Goal: Transaction & Acquisition: Purchase product/service

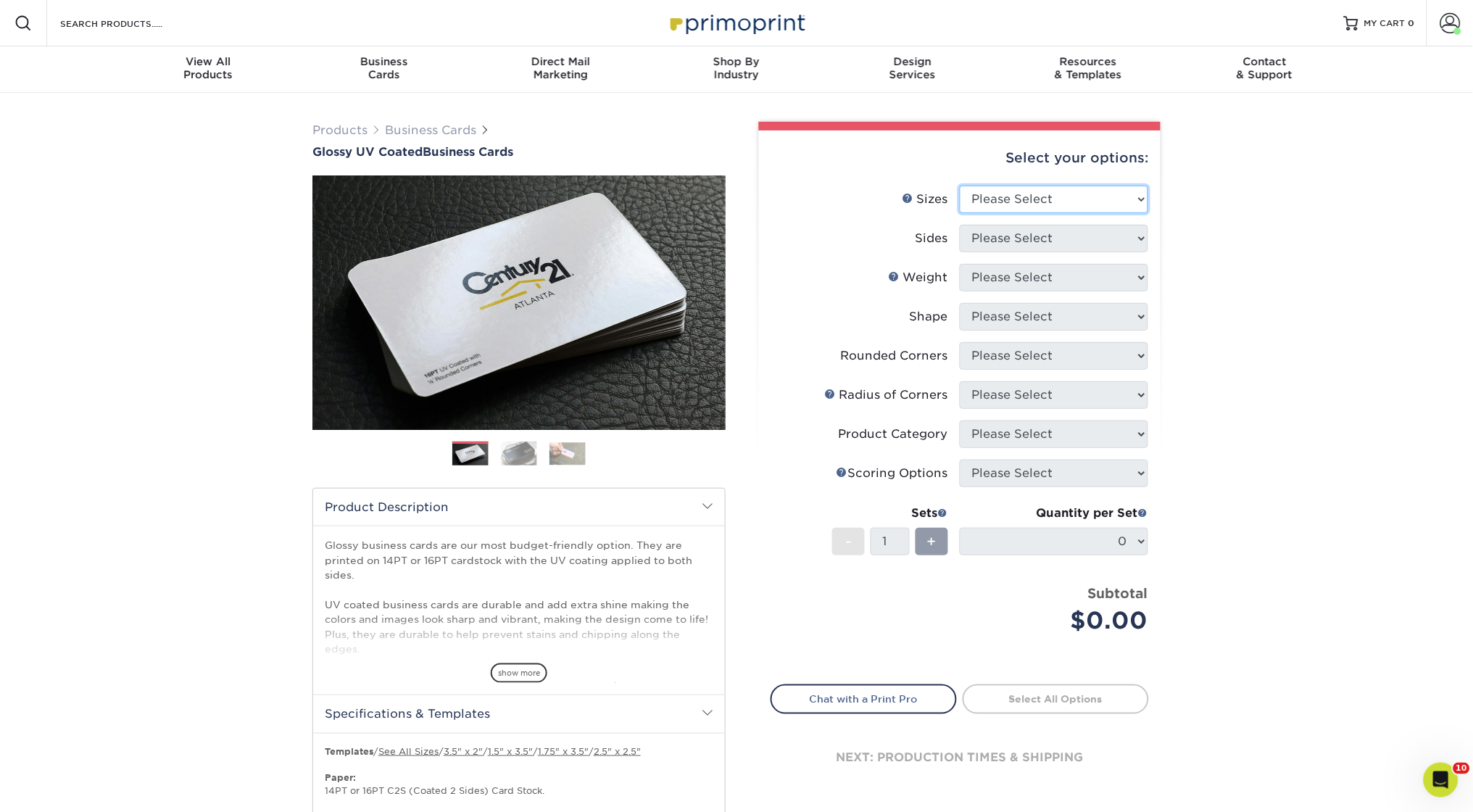
select select "2.00x3.50"
select select "13abbda7-1d64-4f25-8bb2-c179b224825d"
select select "16PT"
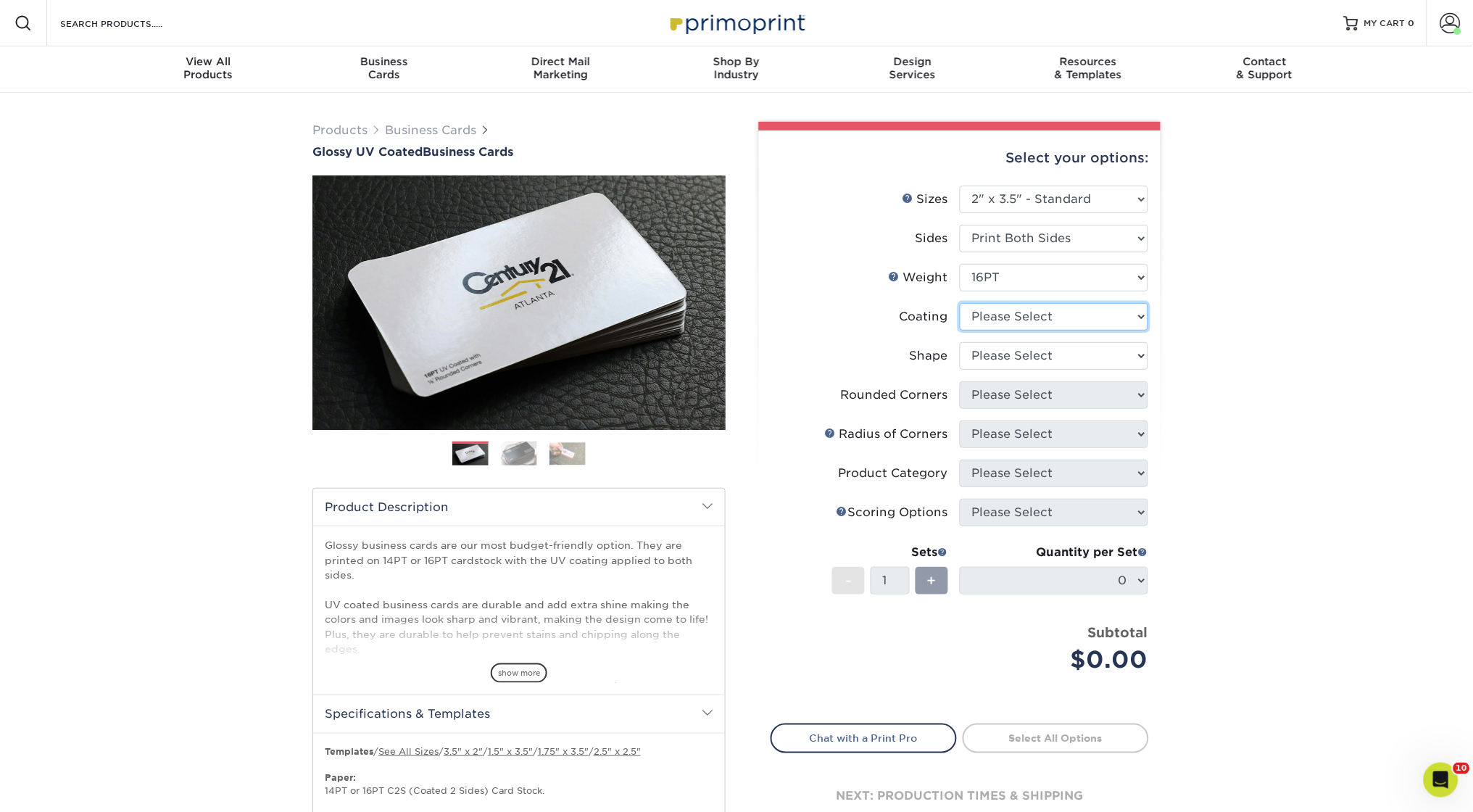
select select "ae367451-b2b8-45df-a344-0f05b6a12993"
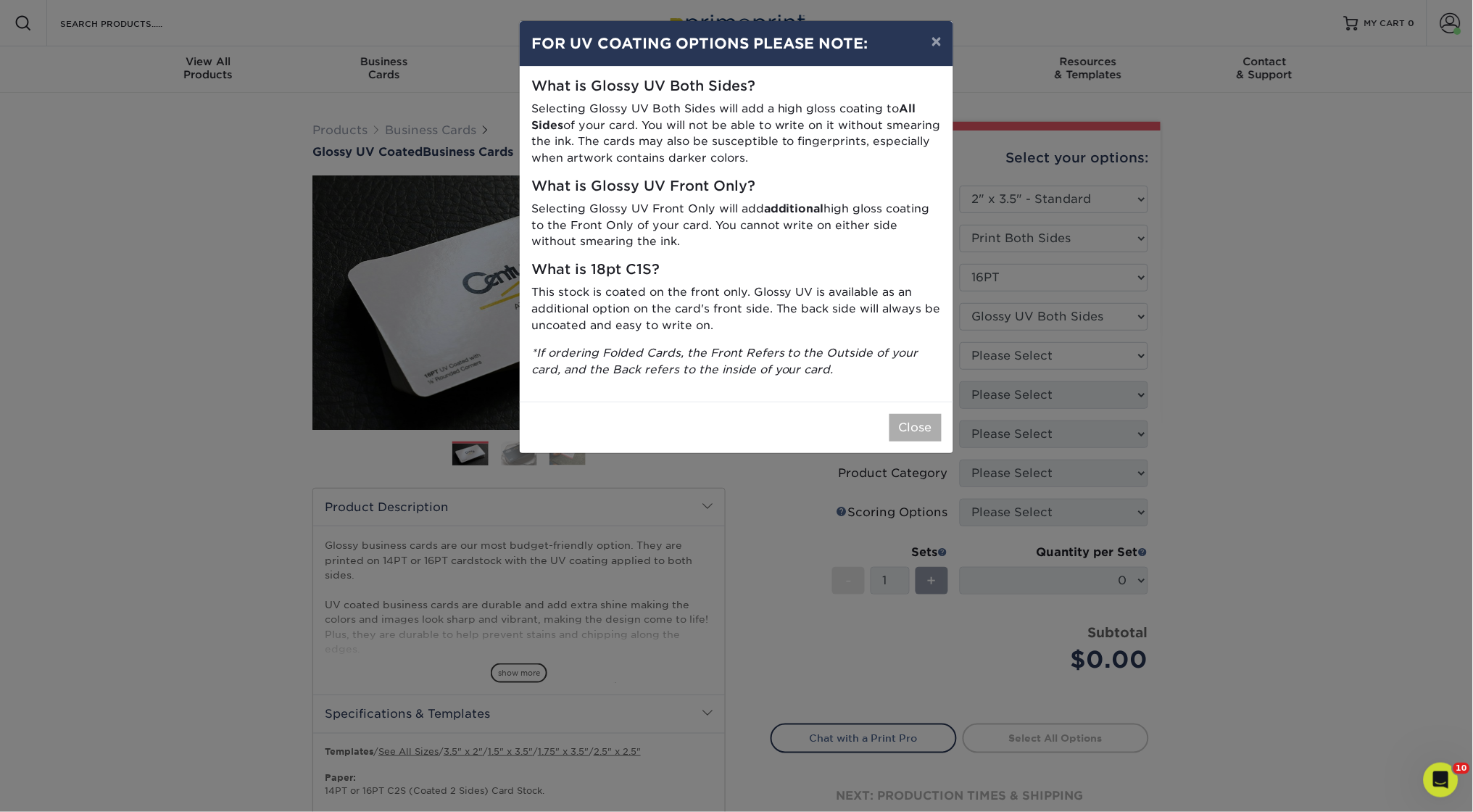
click at [916, 423] on button "Close" at bounding box center [915, 427] width 52 height 27
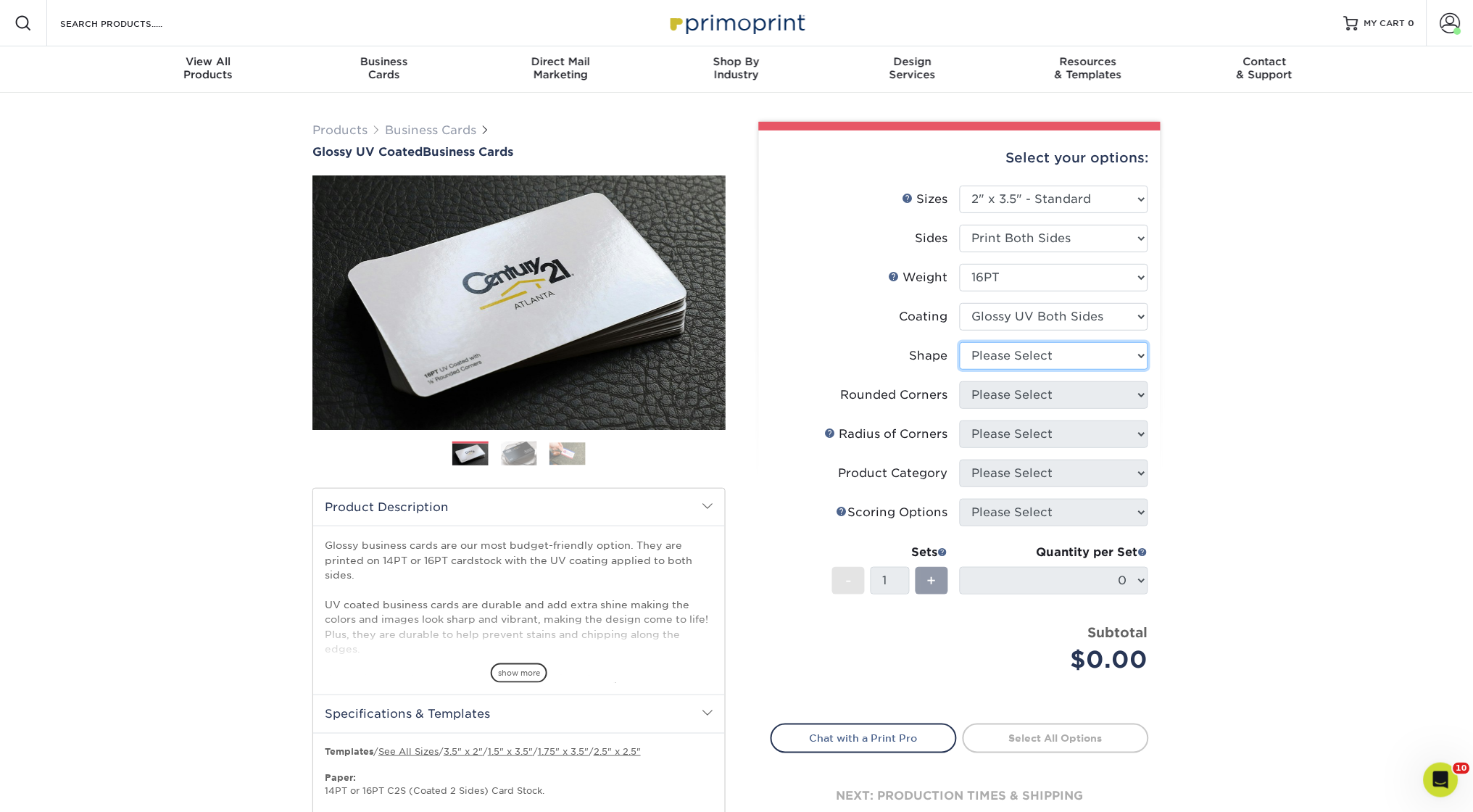
select select "standard"
select select "0"
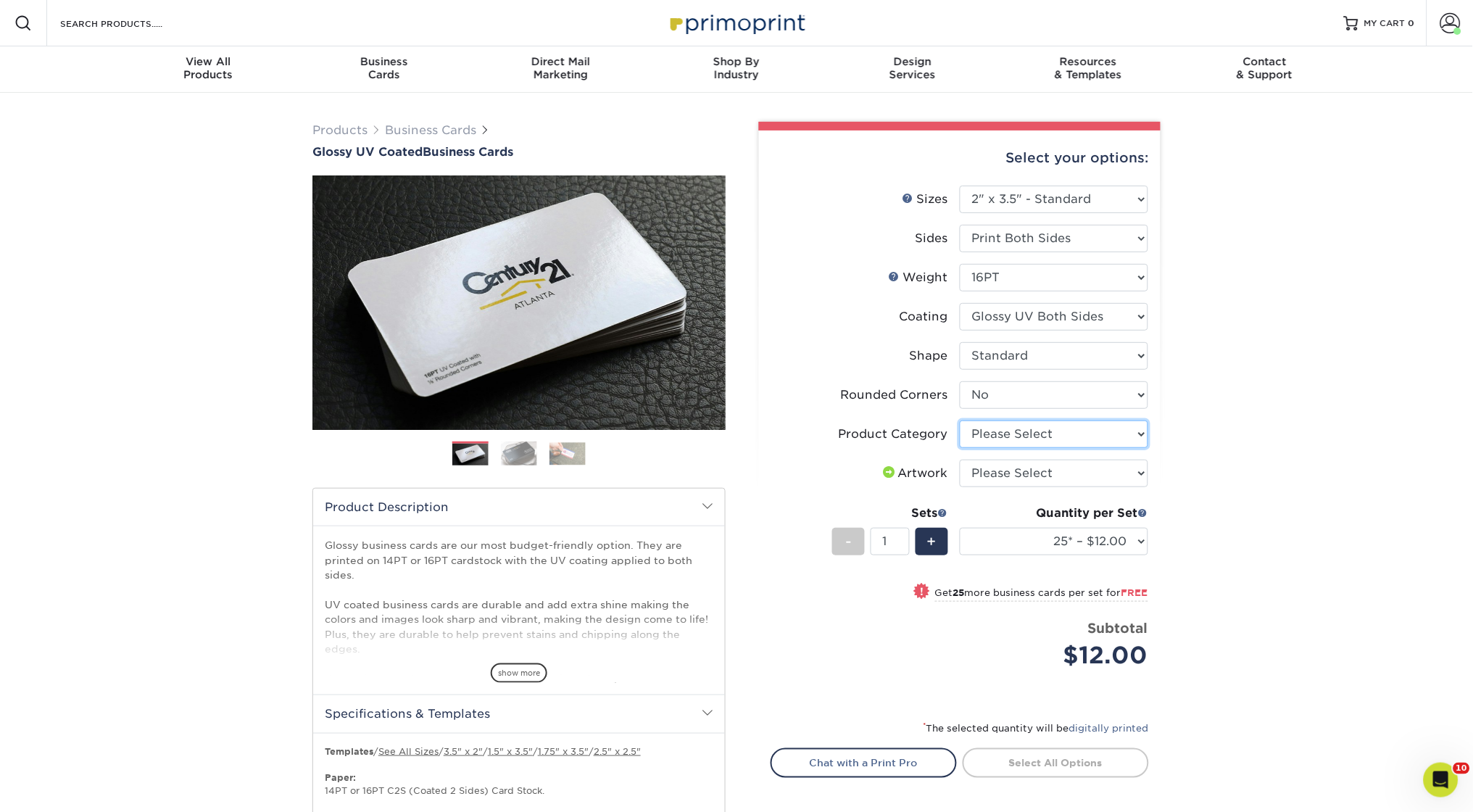
select select "3b5148f1-0588-4f88-a218-97bcfdce65c1"
select select "upload"
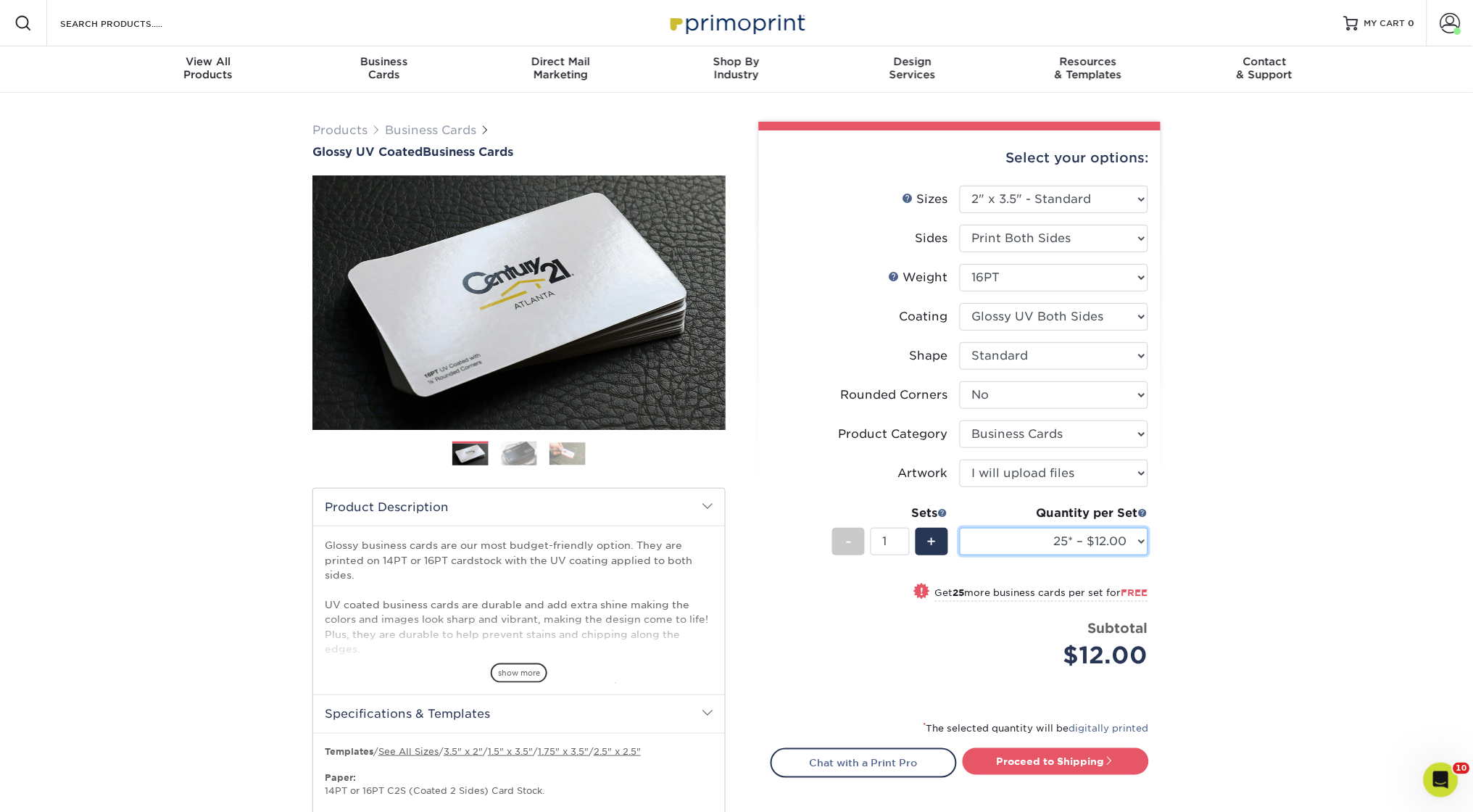
select select "1000 – $53.00"
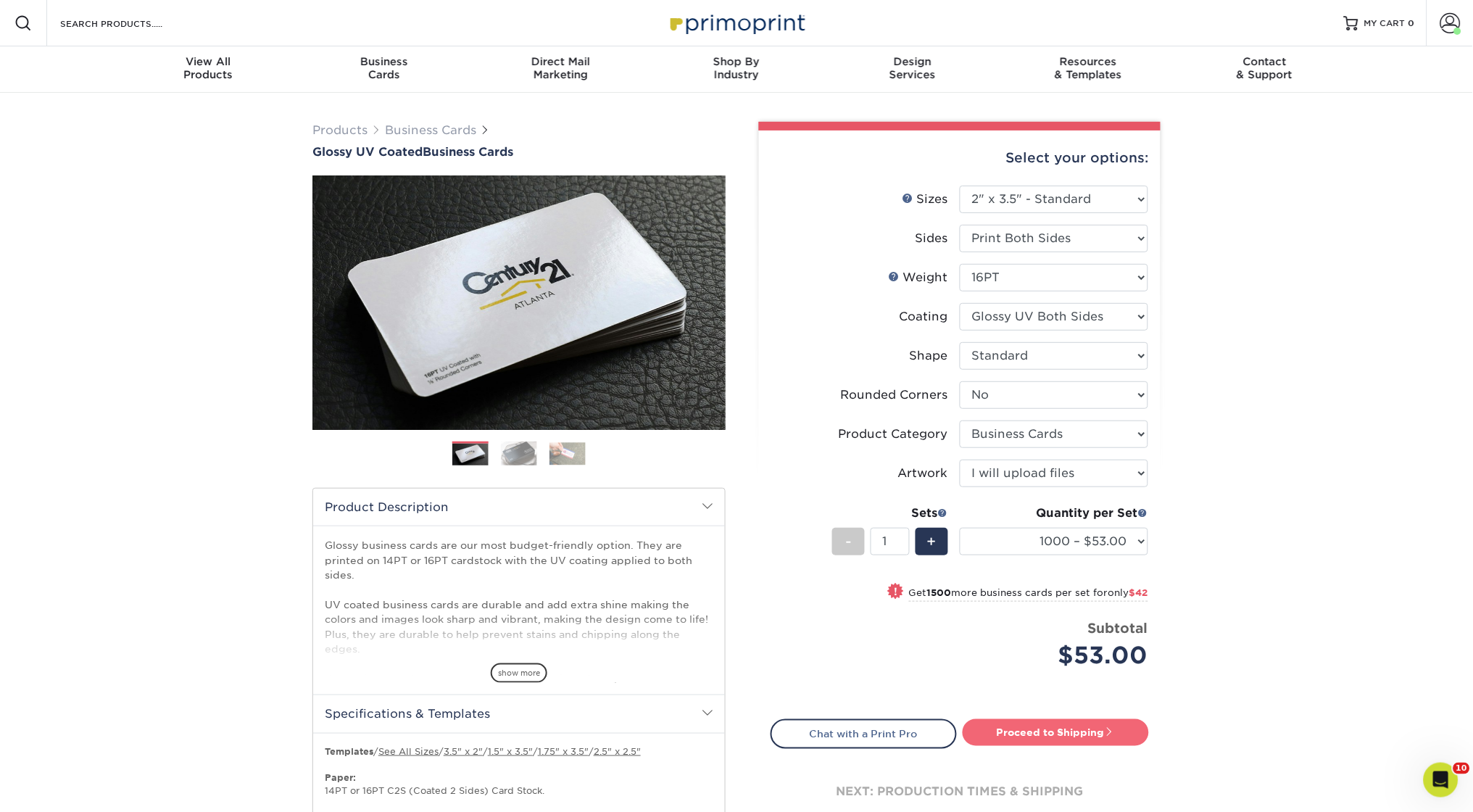
click at [1049, 723] on link "Proceed to Shipping" at bounding box center [1055, 731] width 186 height 26
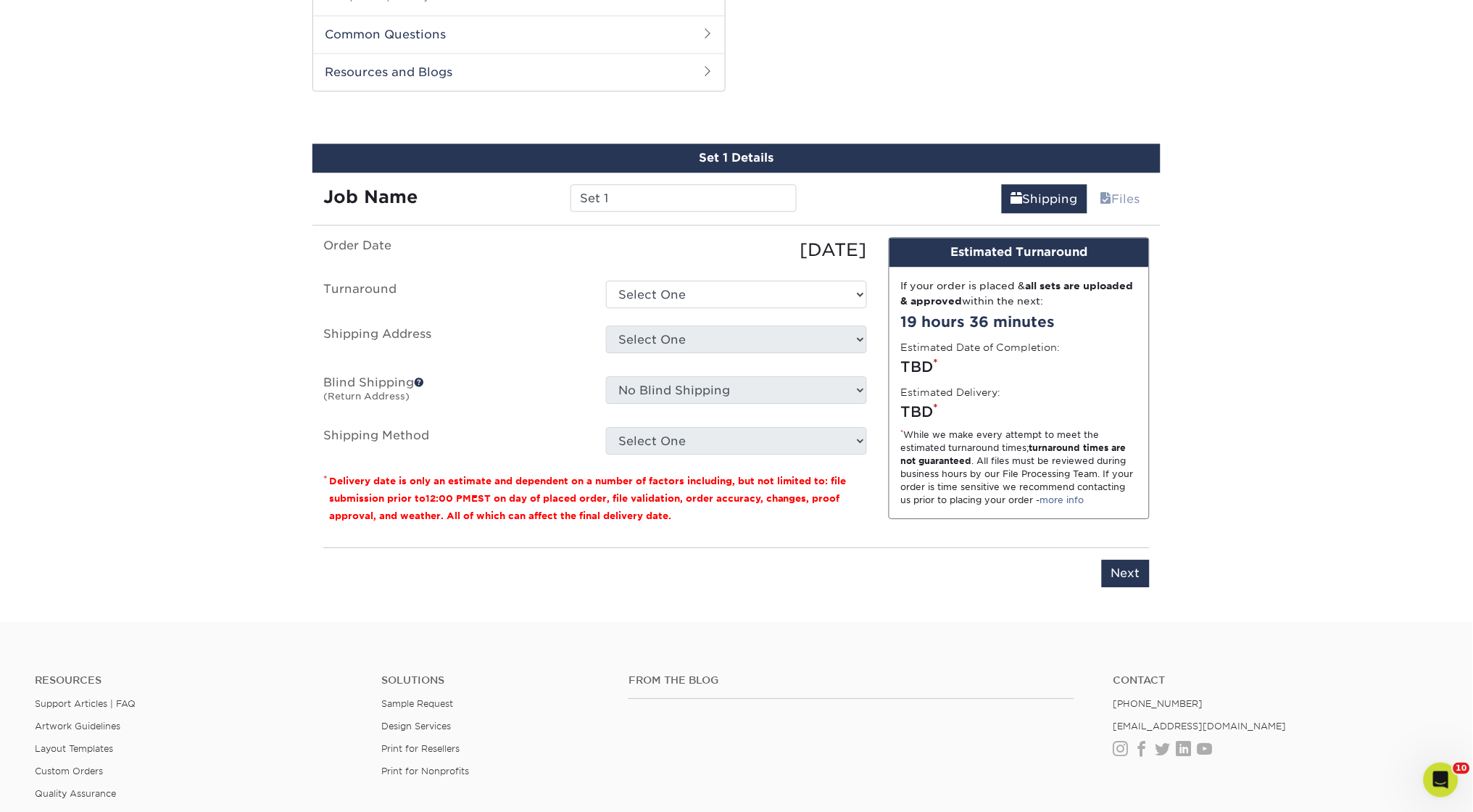
scroll to position [939, 0]
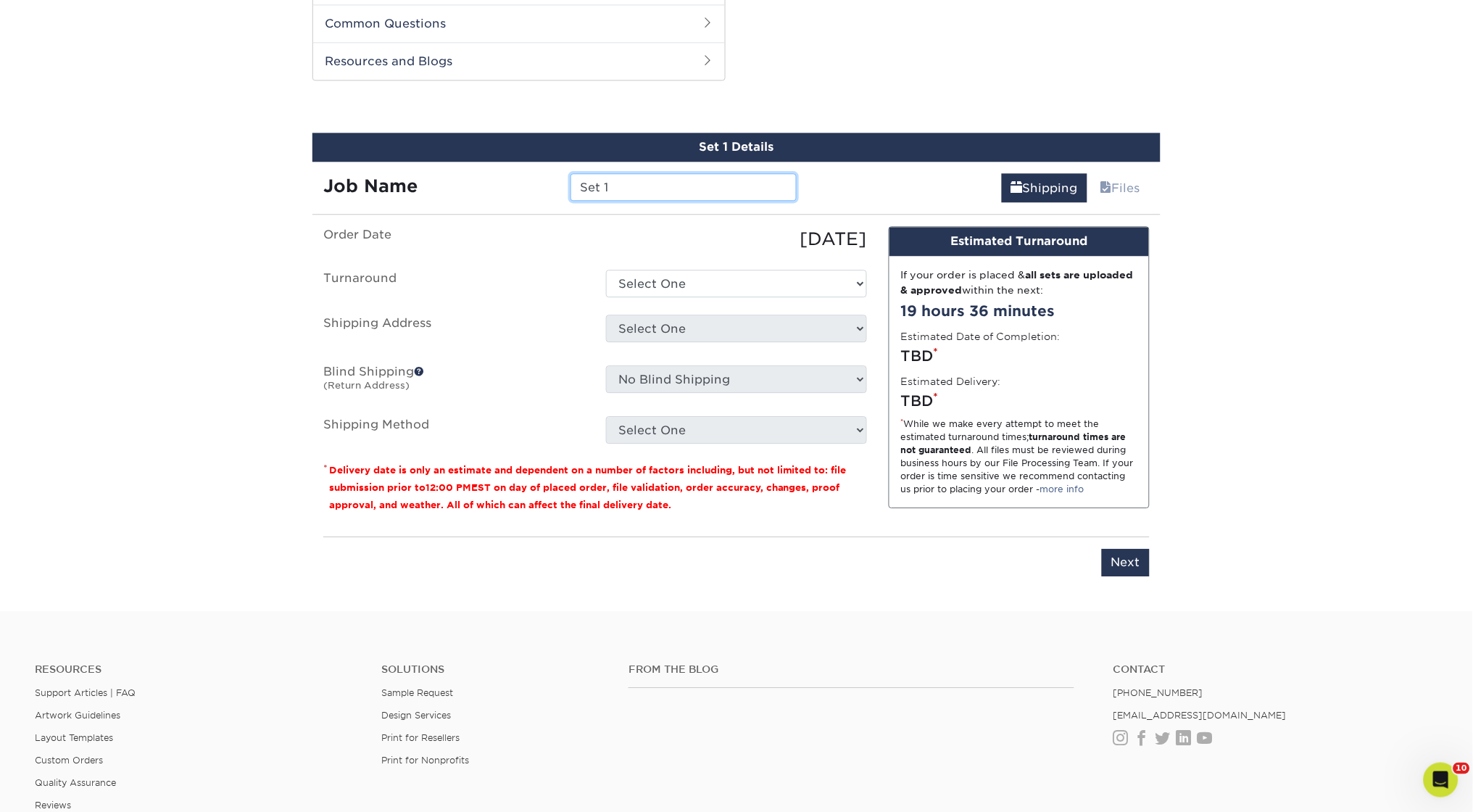
click at [627, 175] on input "Set 1" at bounding box center [683, 187] width 225 height 27
type input "HS Guidance Counselor Free Service"
select select "9c602146-adca-468a-95c7-7697090690c2"
click at [677, 293] on ul "Order Date [DATE] [GEOGRAPHIC_DATA] Select One 2-4 Business Days 2 Day Next Bus…" at bounding box center [595, 335] width 544 height 217
select select "109379"
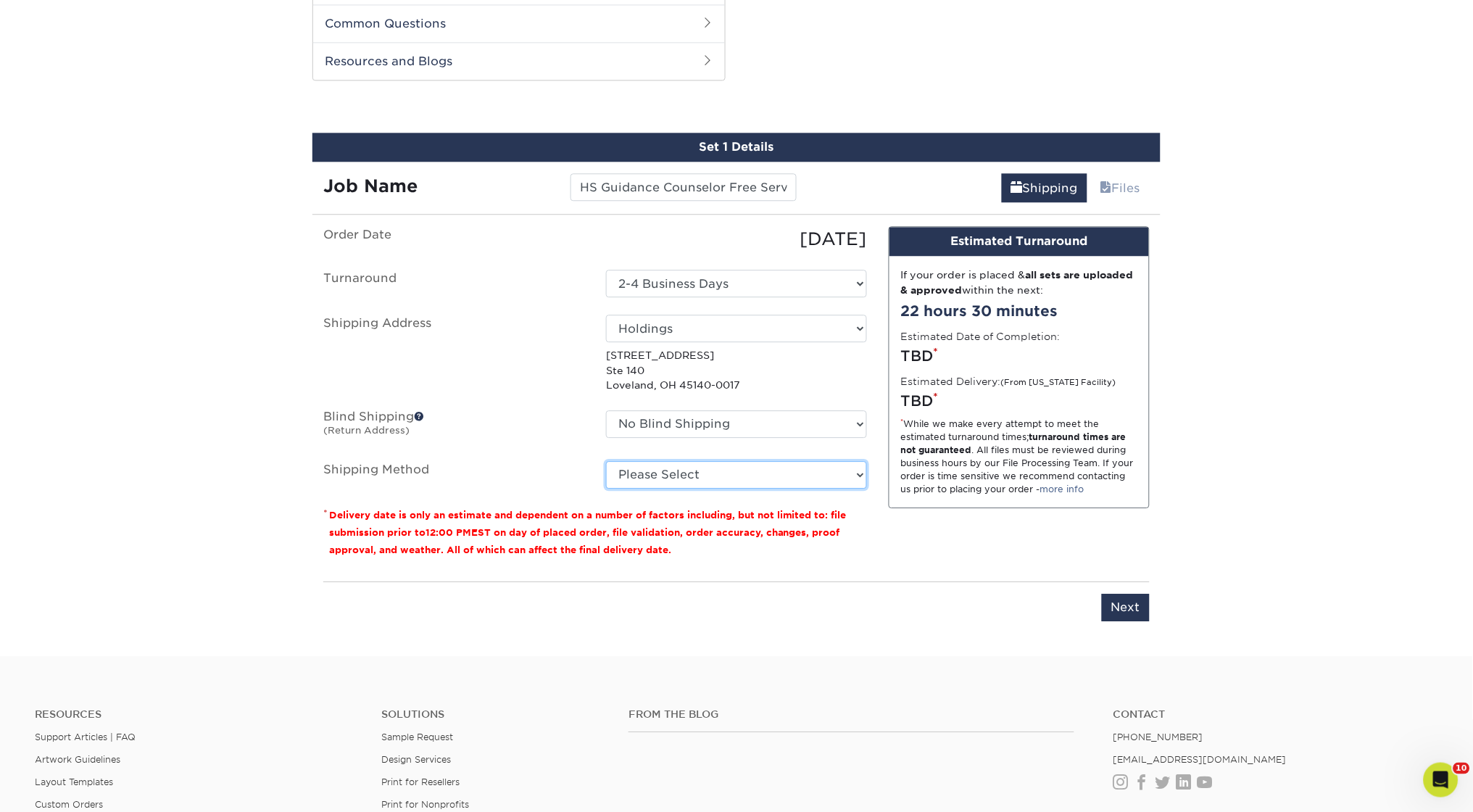
select select "03"
click at [1125, 600] on input "Next" at bounding box center [1126, 608] width 48 height 27
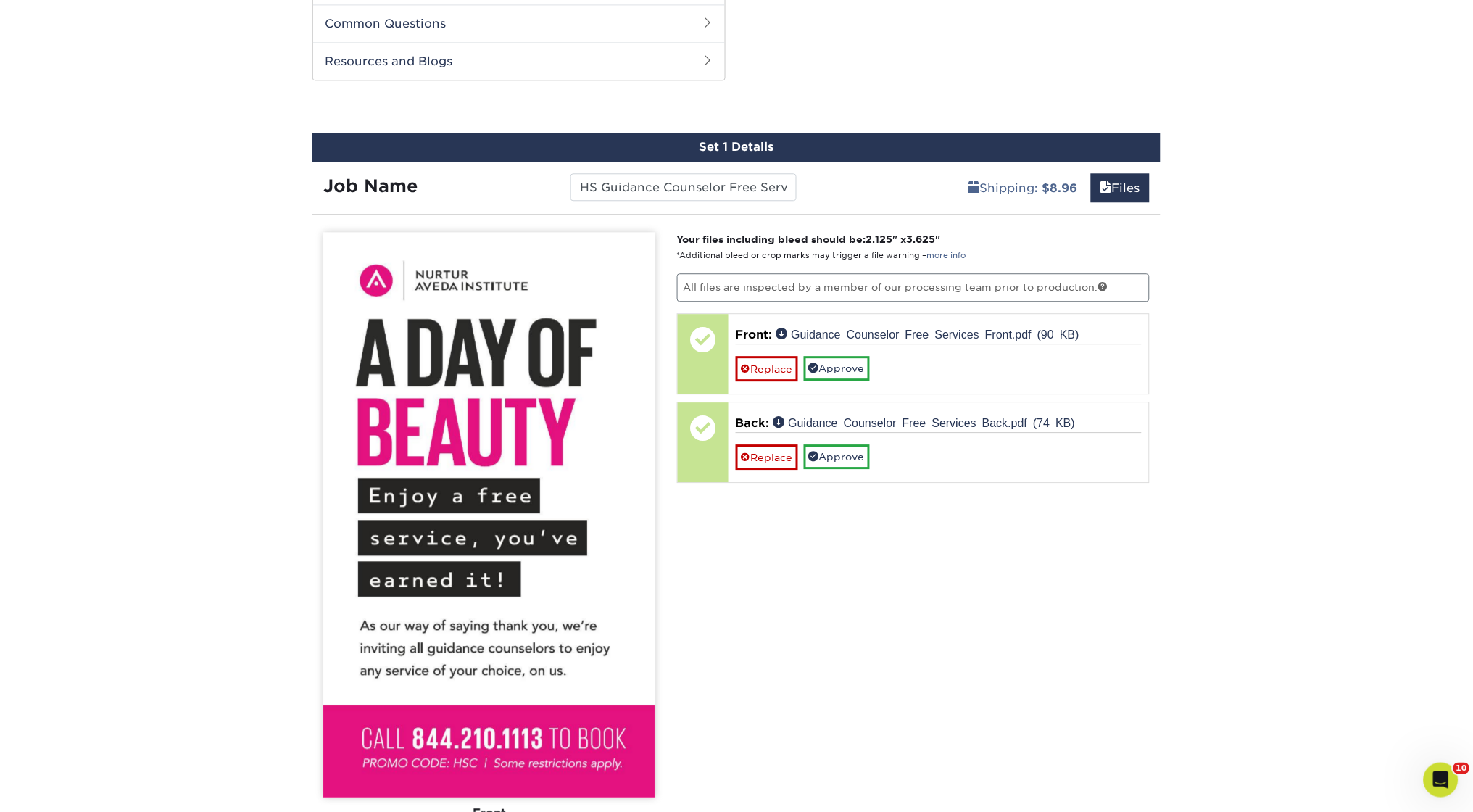
scroll to position [958, 0]
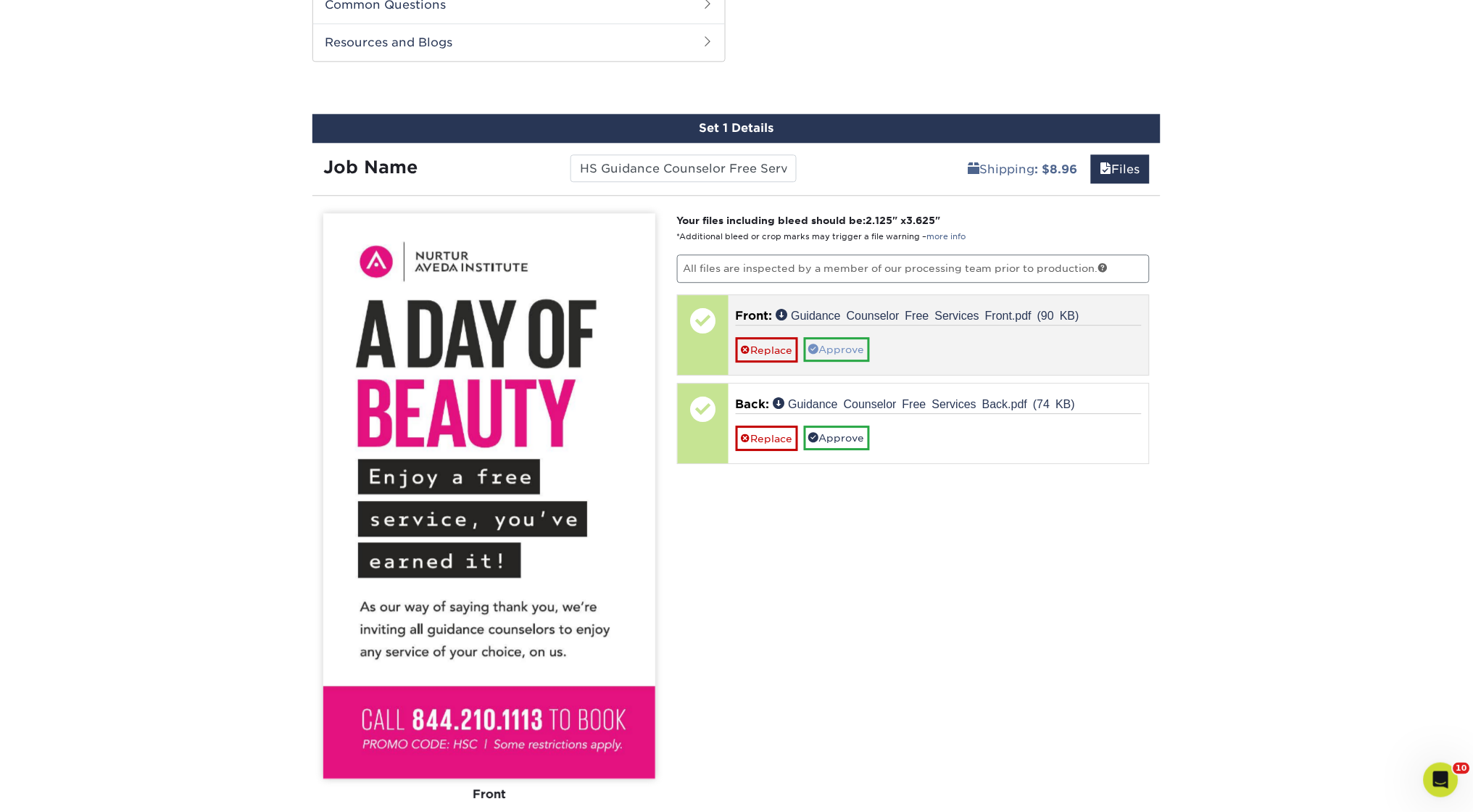
click at [842, 341] on link "Approve" at bounding box center [837, 349] width 66 height 25
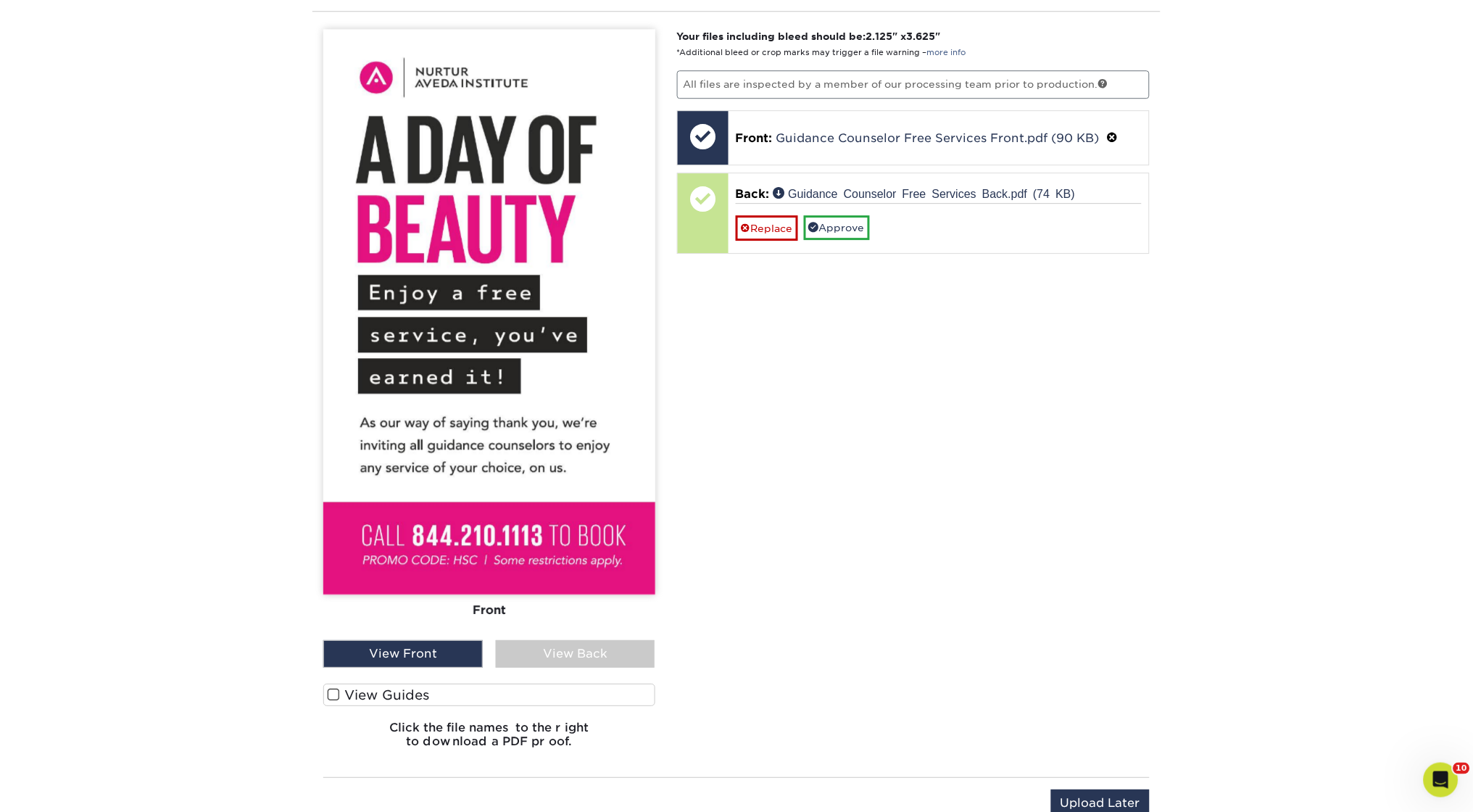
scroll to position [1156, 0]
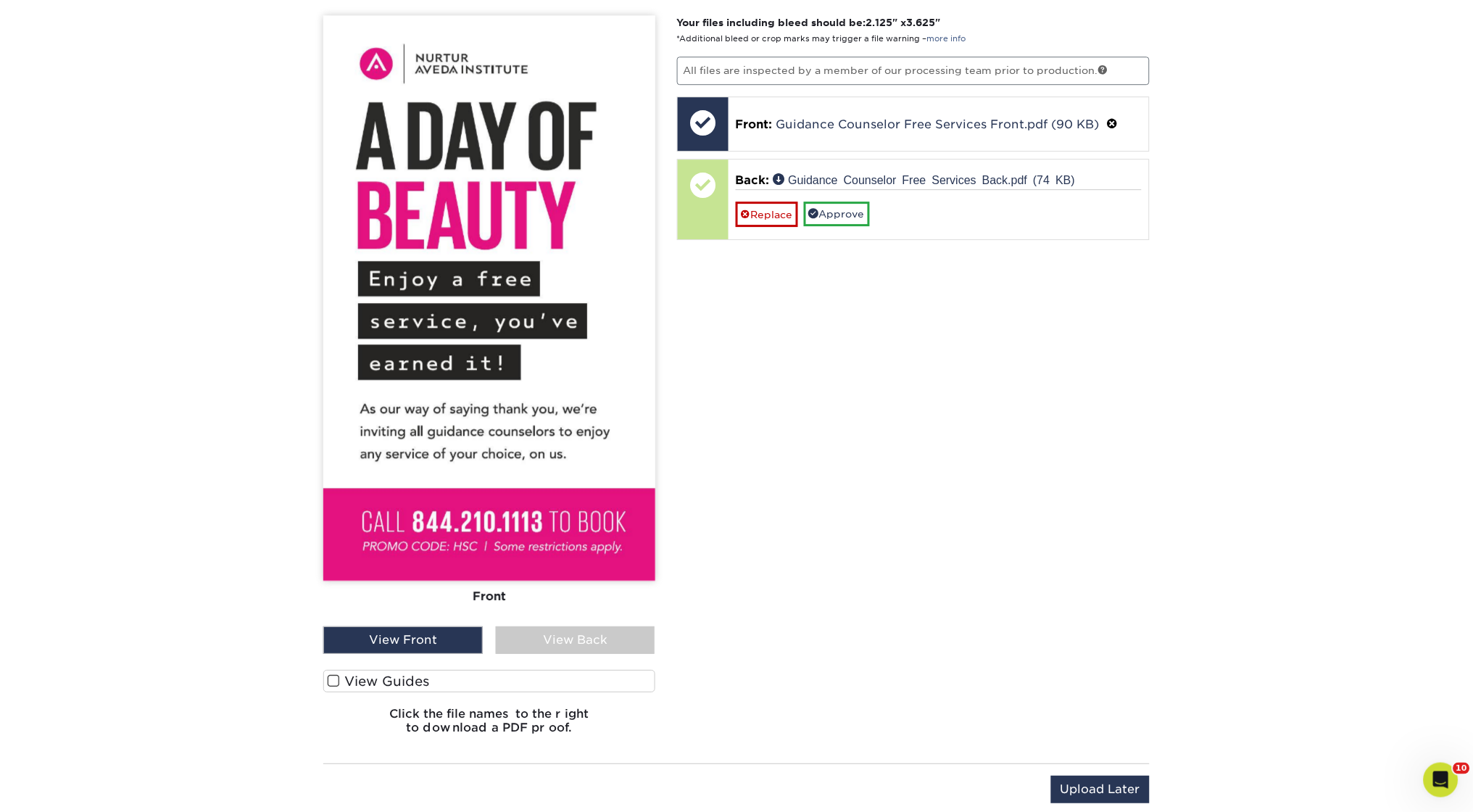
click at [562, 637] on div "View Back" at bounding box center [576, 640] width 159 height 27
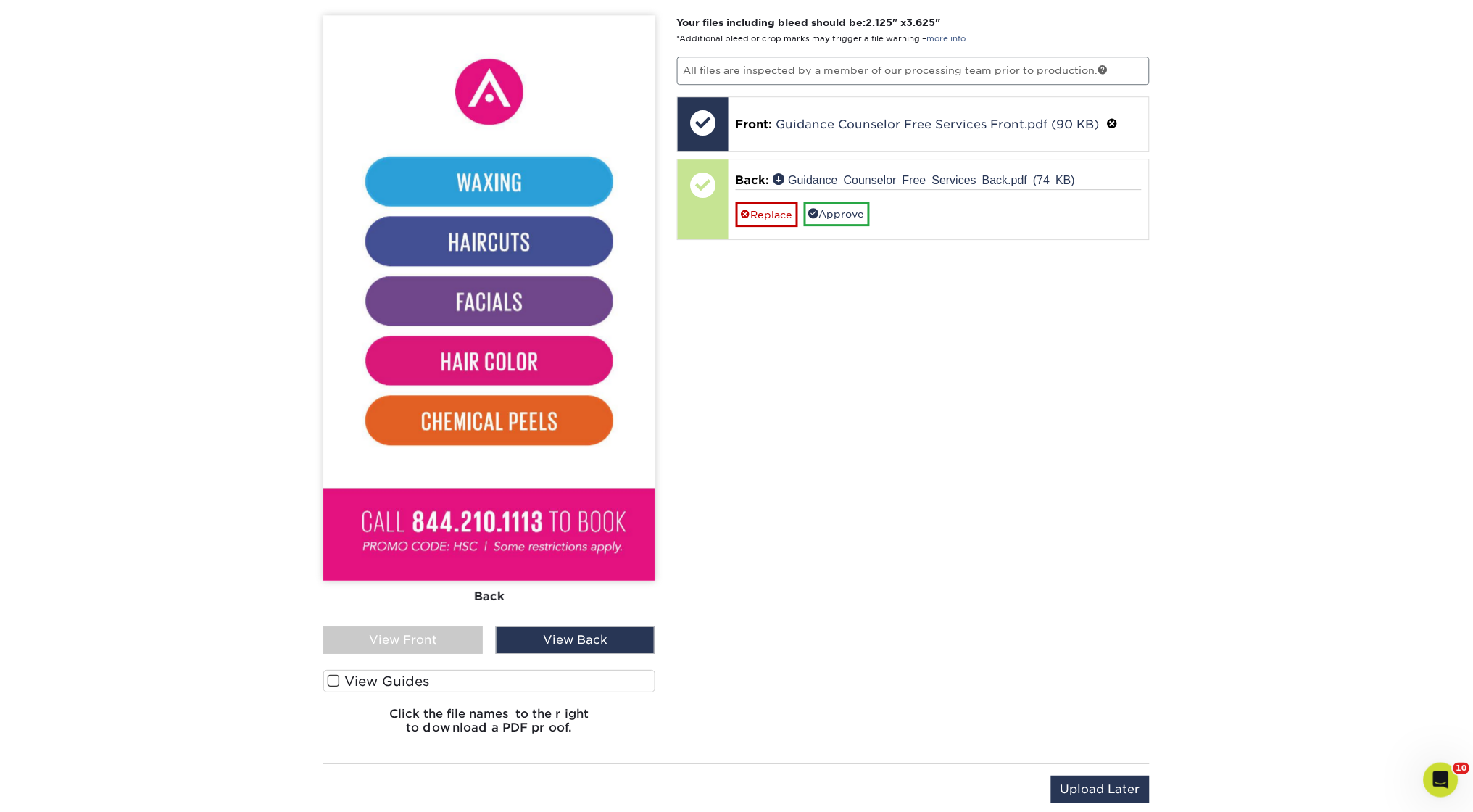
click at [397, 631] on div "View Front" at bounding box center [403, 640] width 159 height 27
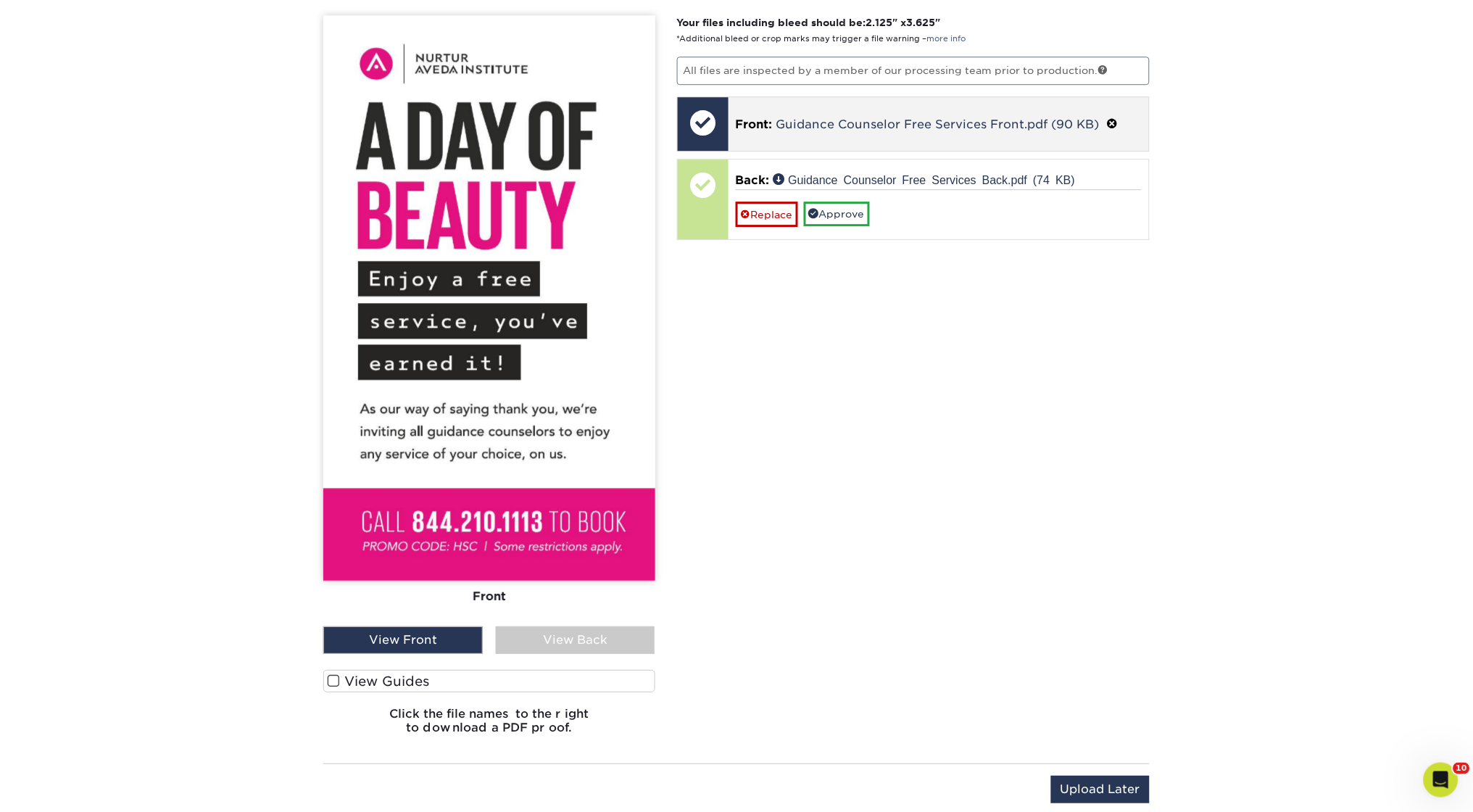
click at [1107, 117] on span at bounding box center [1112, 124] width 12 height 14
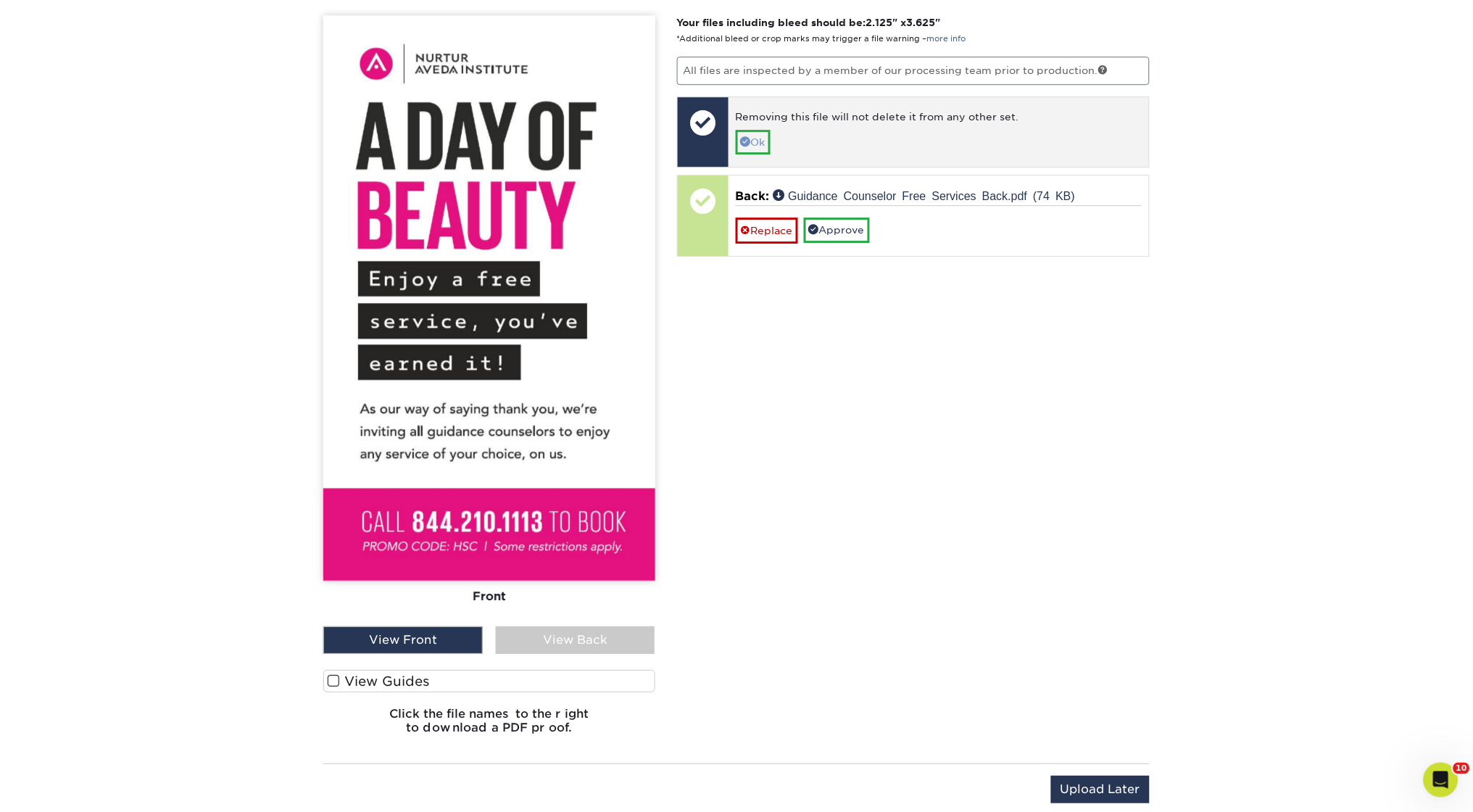
click at [750, 137] on link "Ok" at bounding box center [753, 142] width 35 height 25
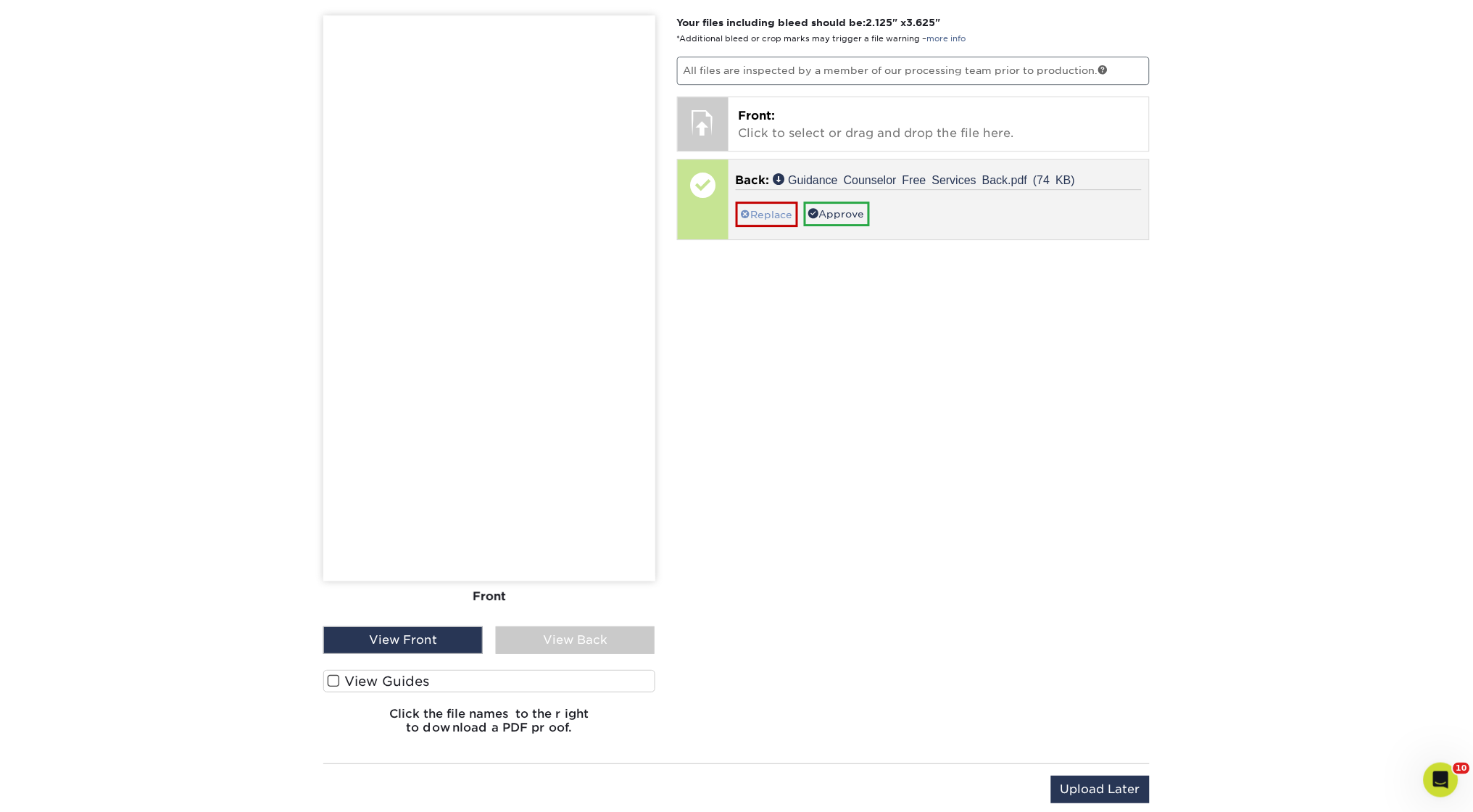
click at [775, 202] on link "Replace" at bounding box center [767, 214] width 62 height 26
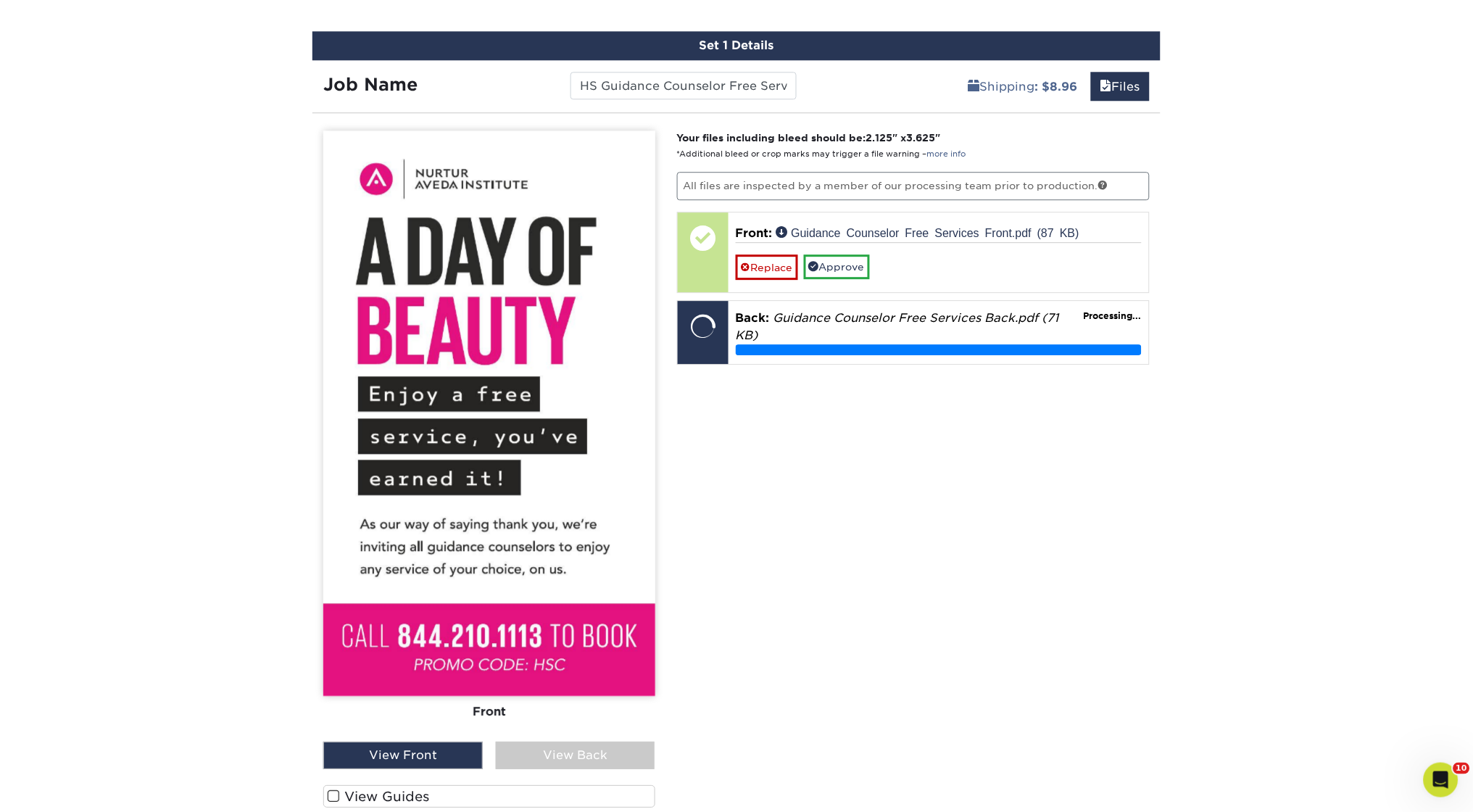
scroll to position [1059, 0]
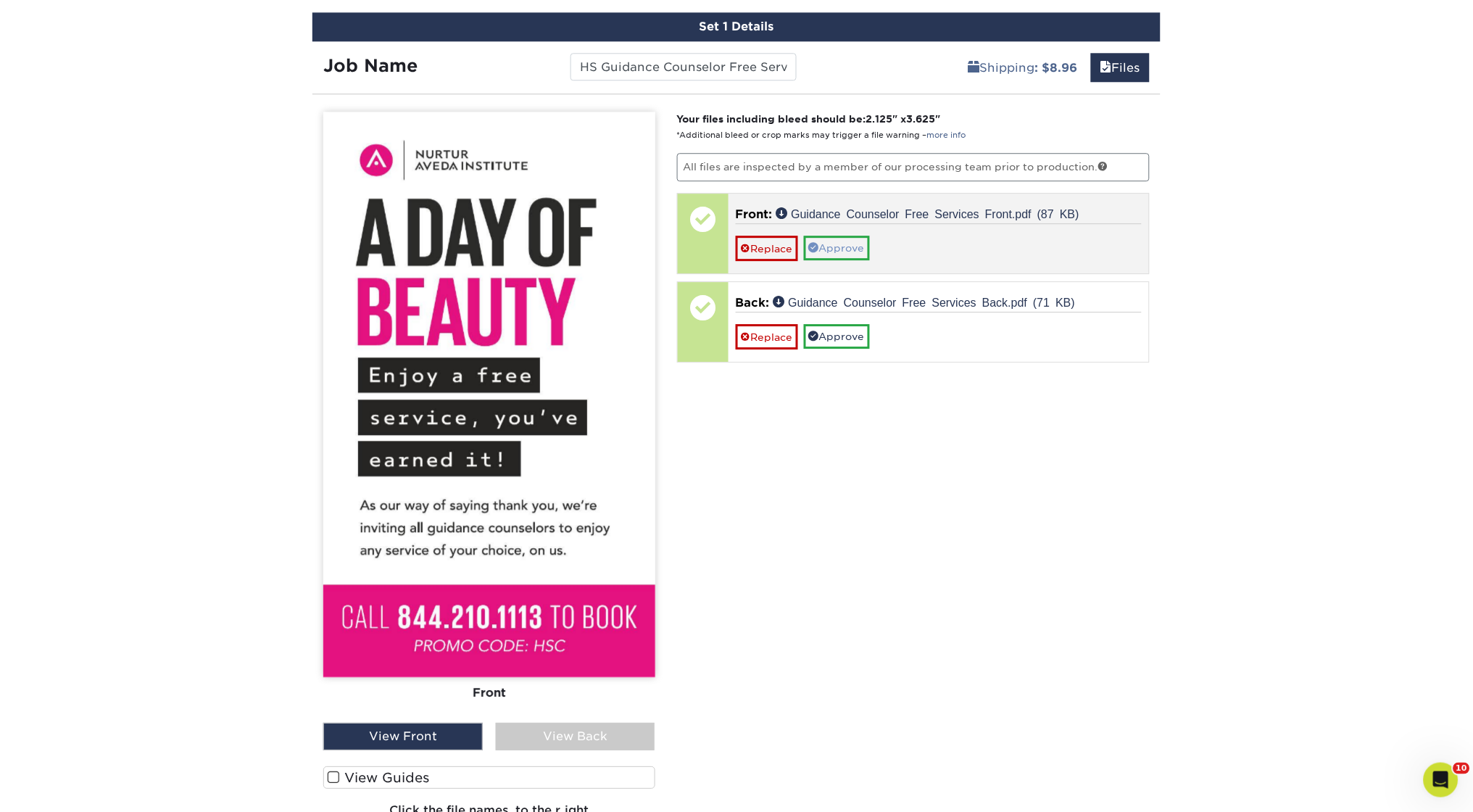
click at [830, 236] on link "Approve" at bounding box center [837, 247] width 66 height 25
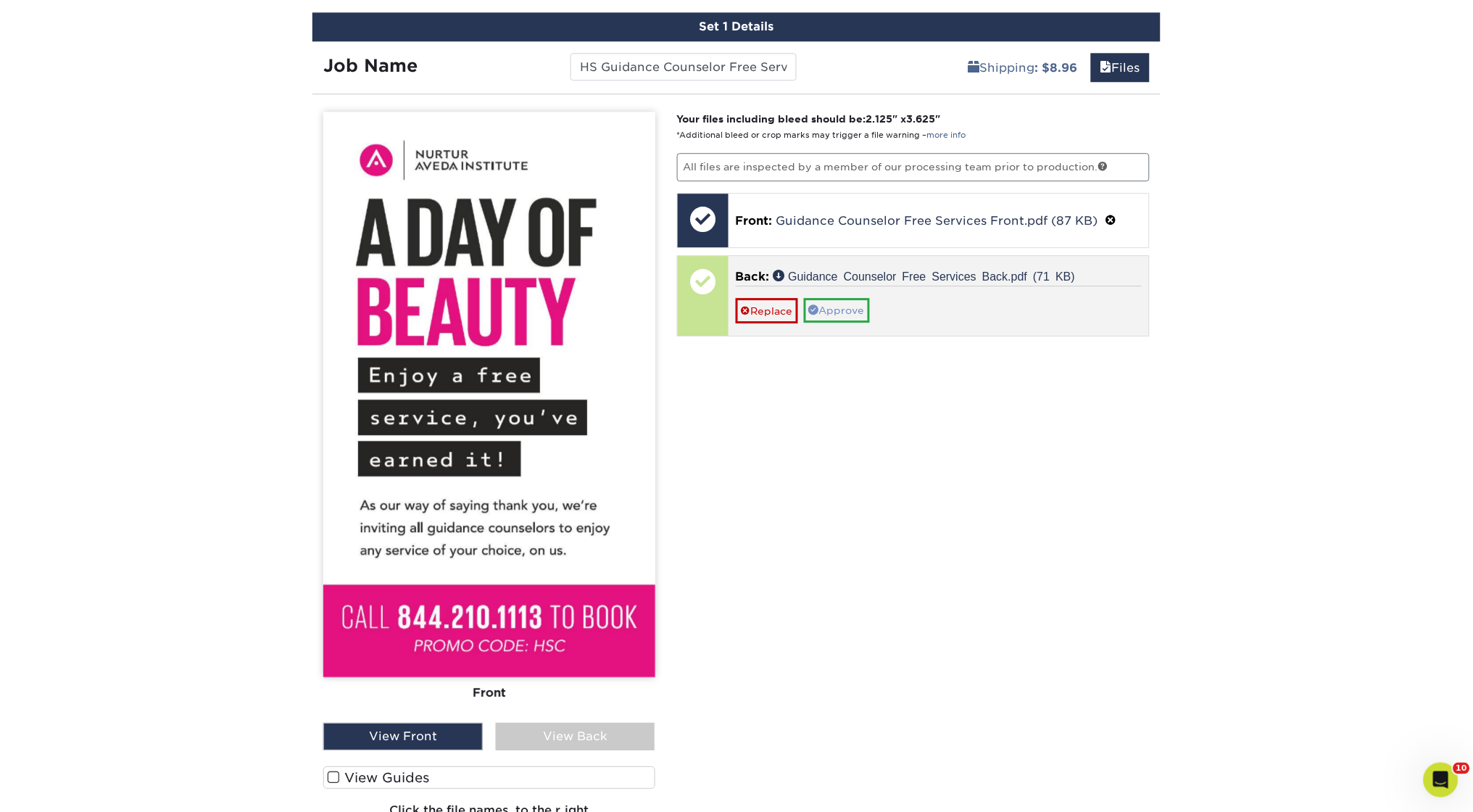
click at [851, 298] on link "Approve" at bounding box center [837, 310] width 66 height 25
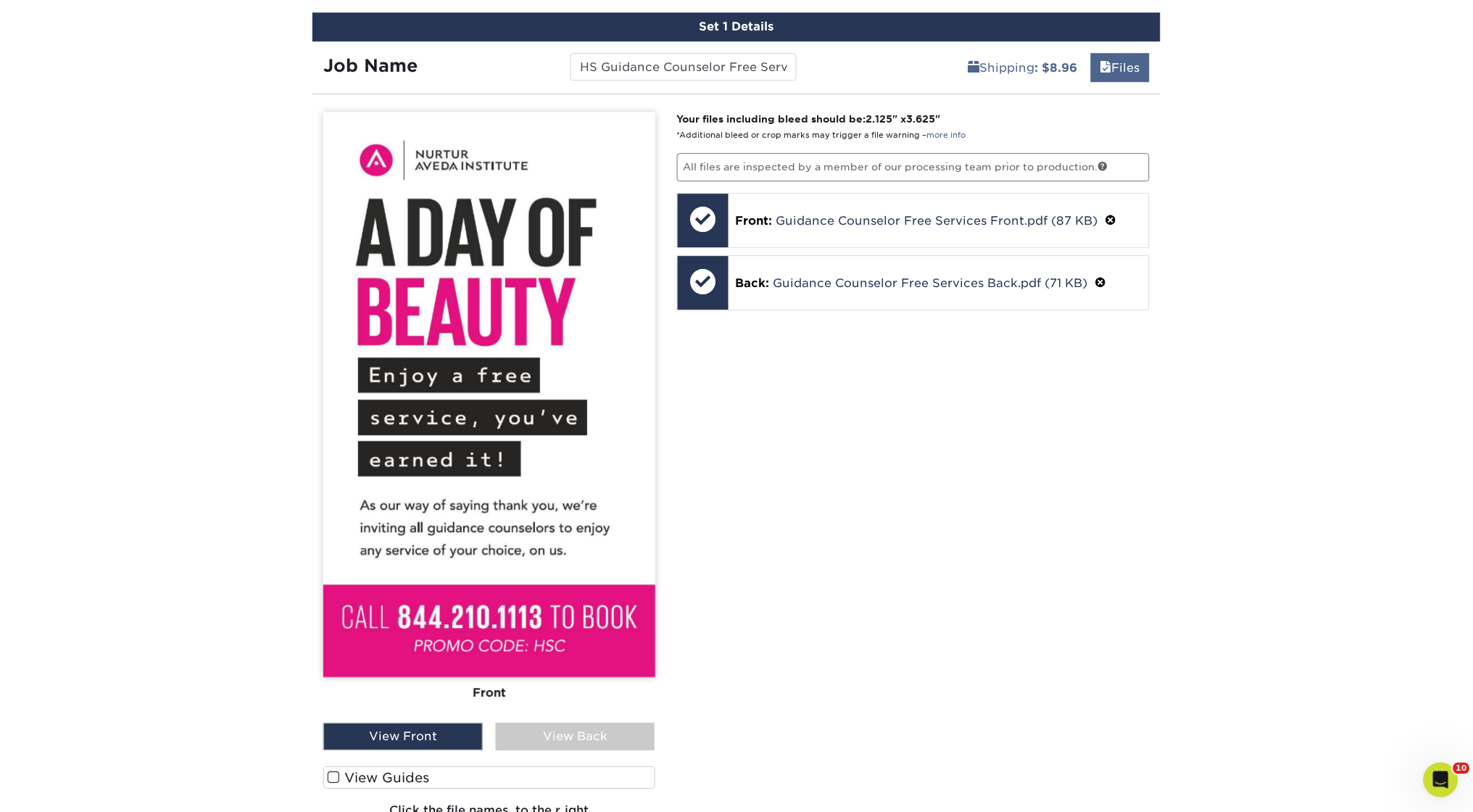
click at [1125, 56] on link "Files" at bounding box center [1120, 68] width 59 height 29
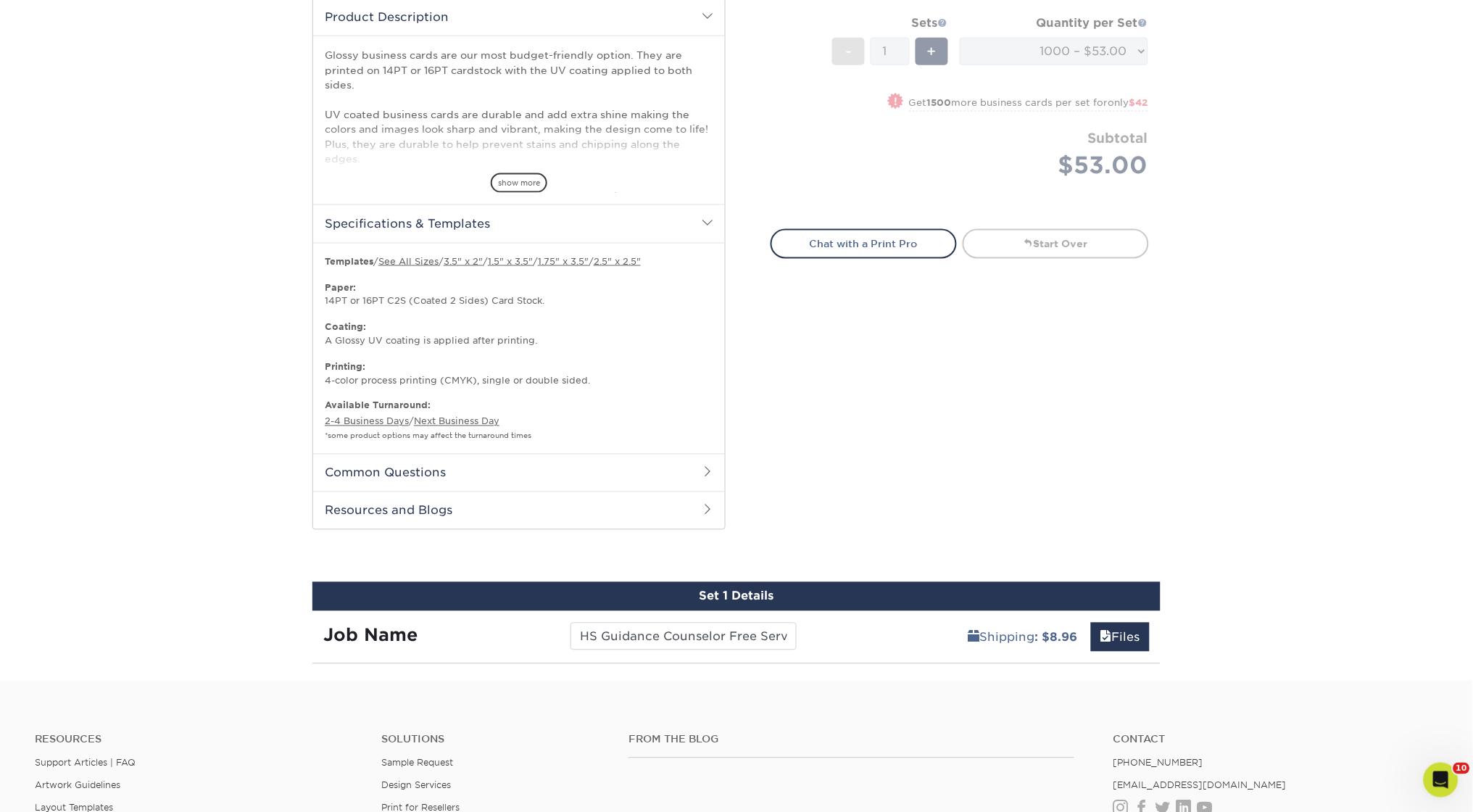
scroll to position [528, 0]
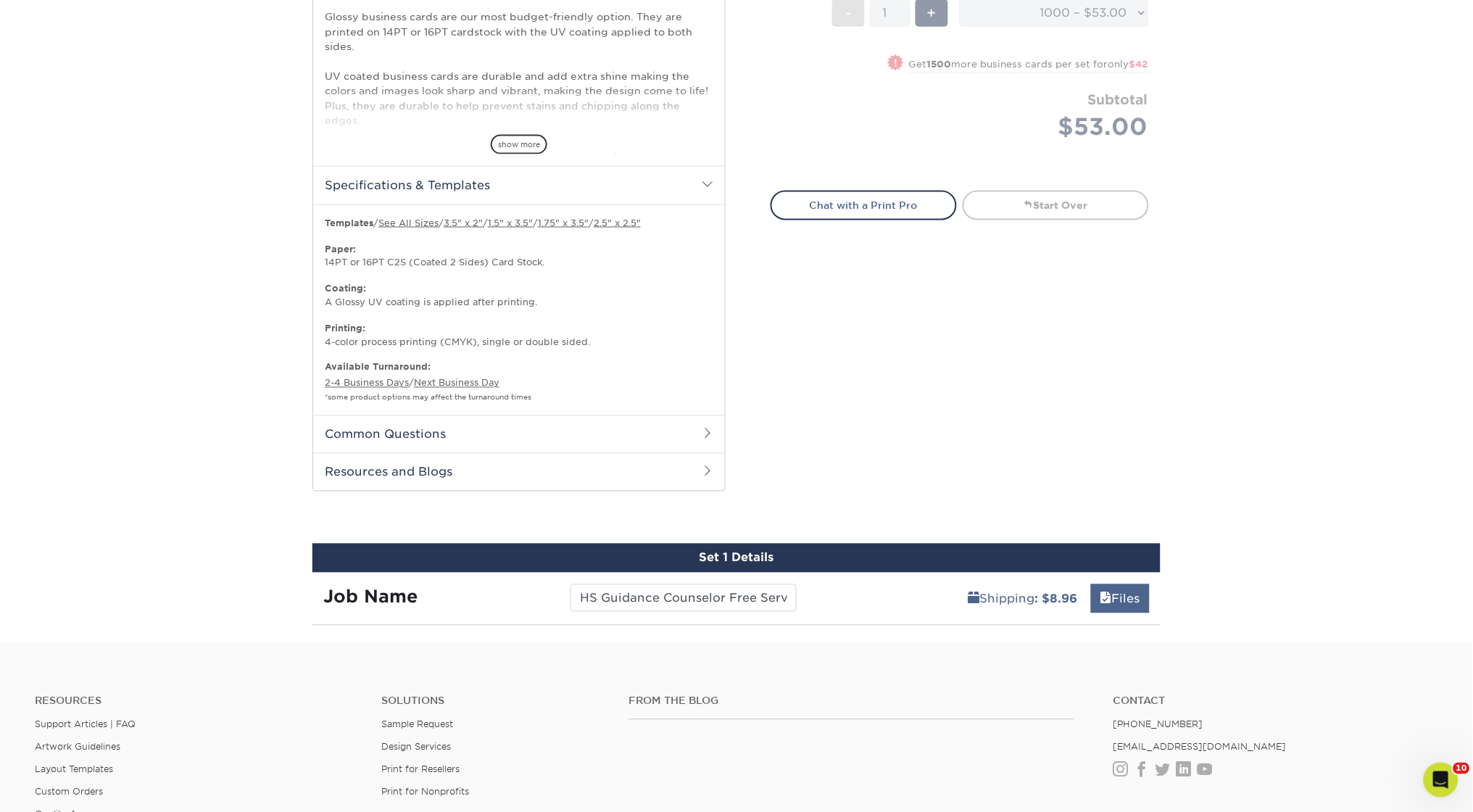
click at [1121, 590] on link "Files" at bounding box center [1120, 598] width 59 height 29
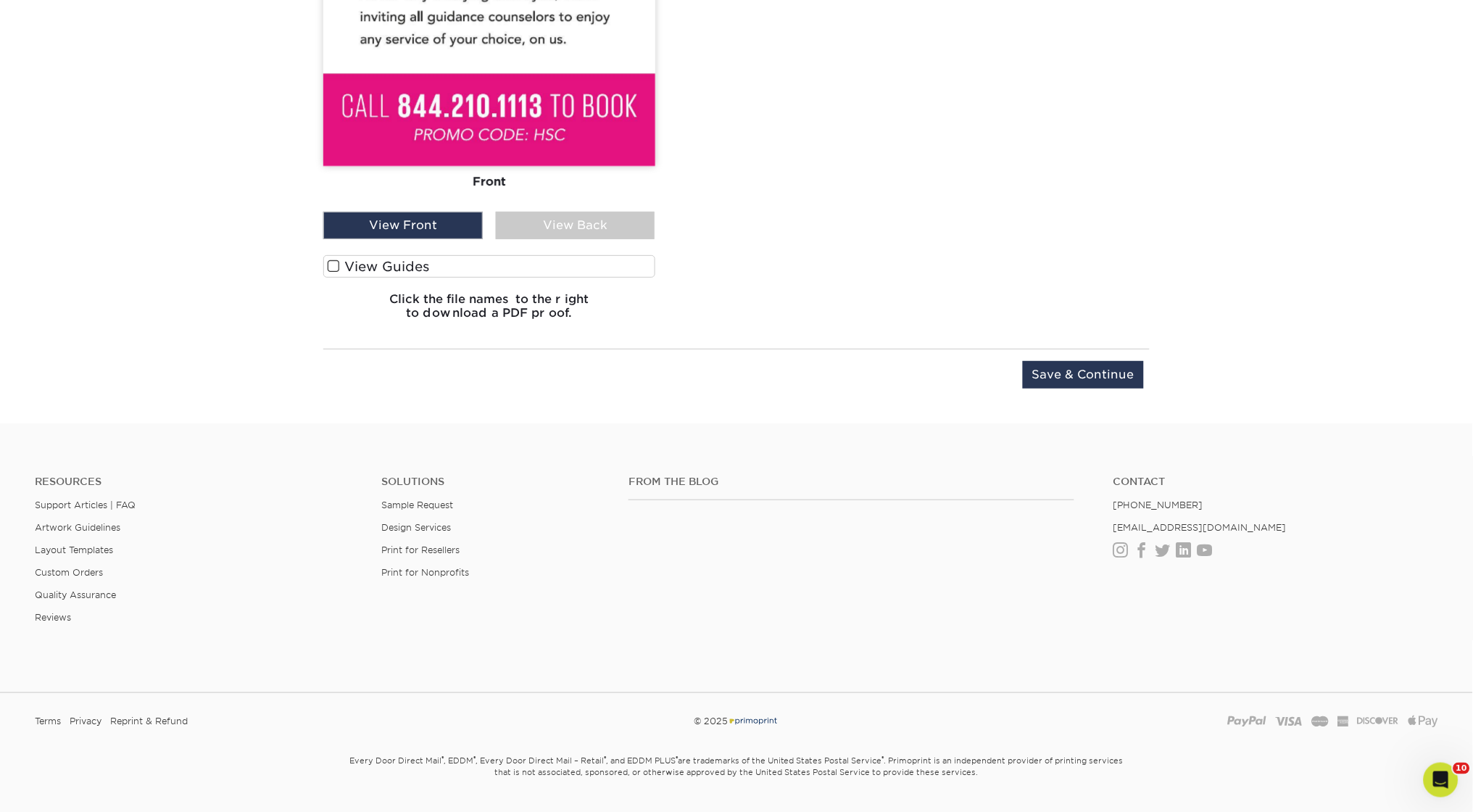
scroll to position [1577, 0]
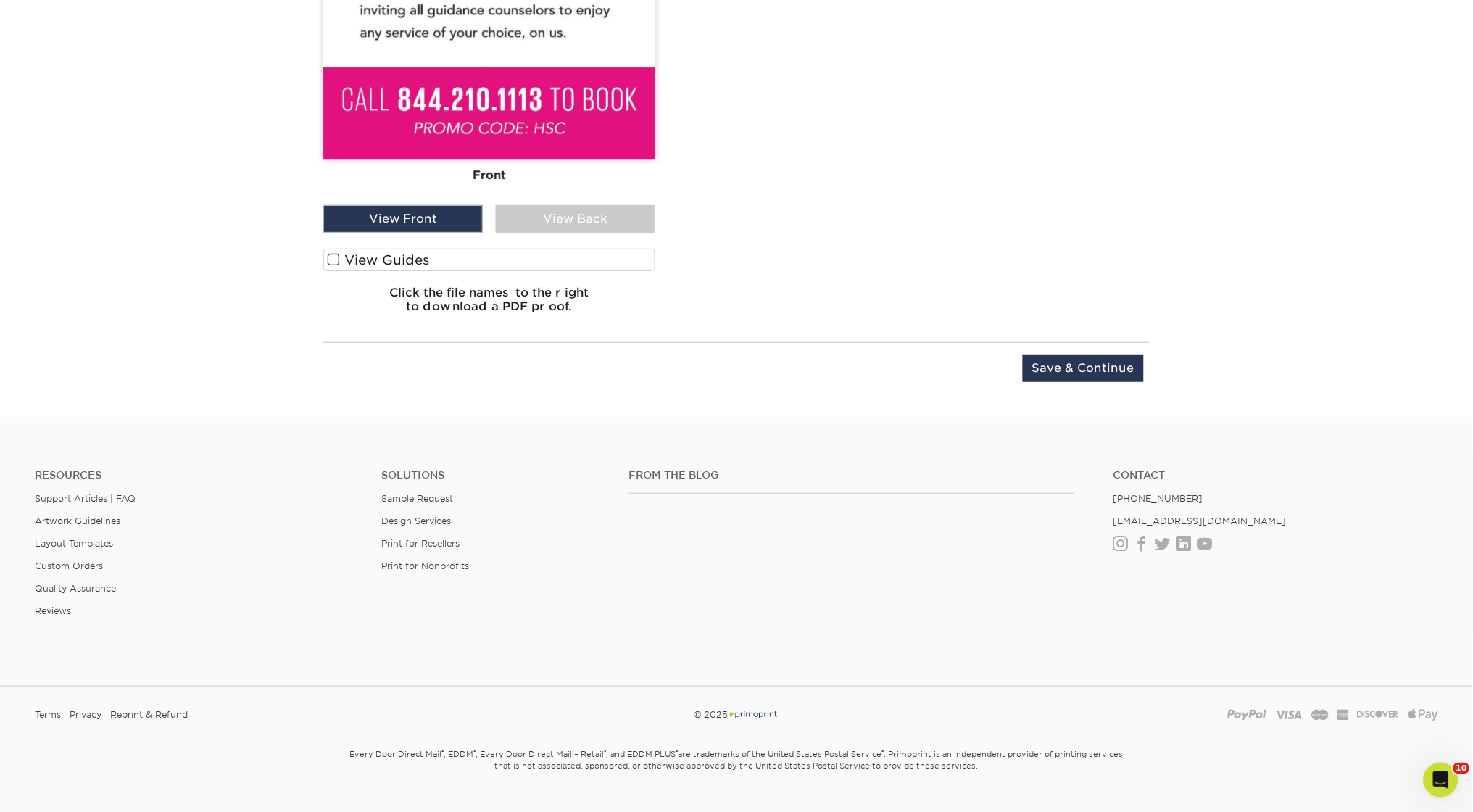
click at [1094, 374] on div "Upload Later Save & Continue Continue" at bounding box center [736, 377] width 826 height 45
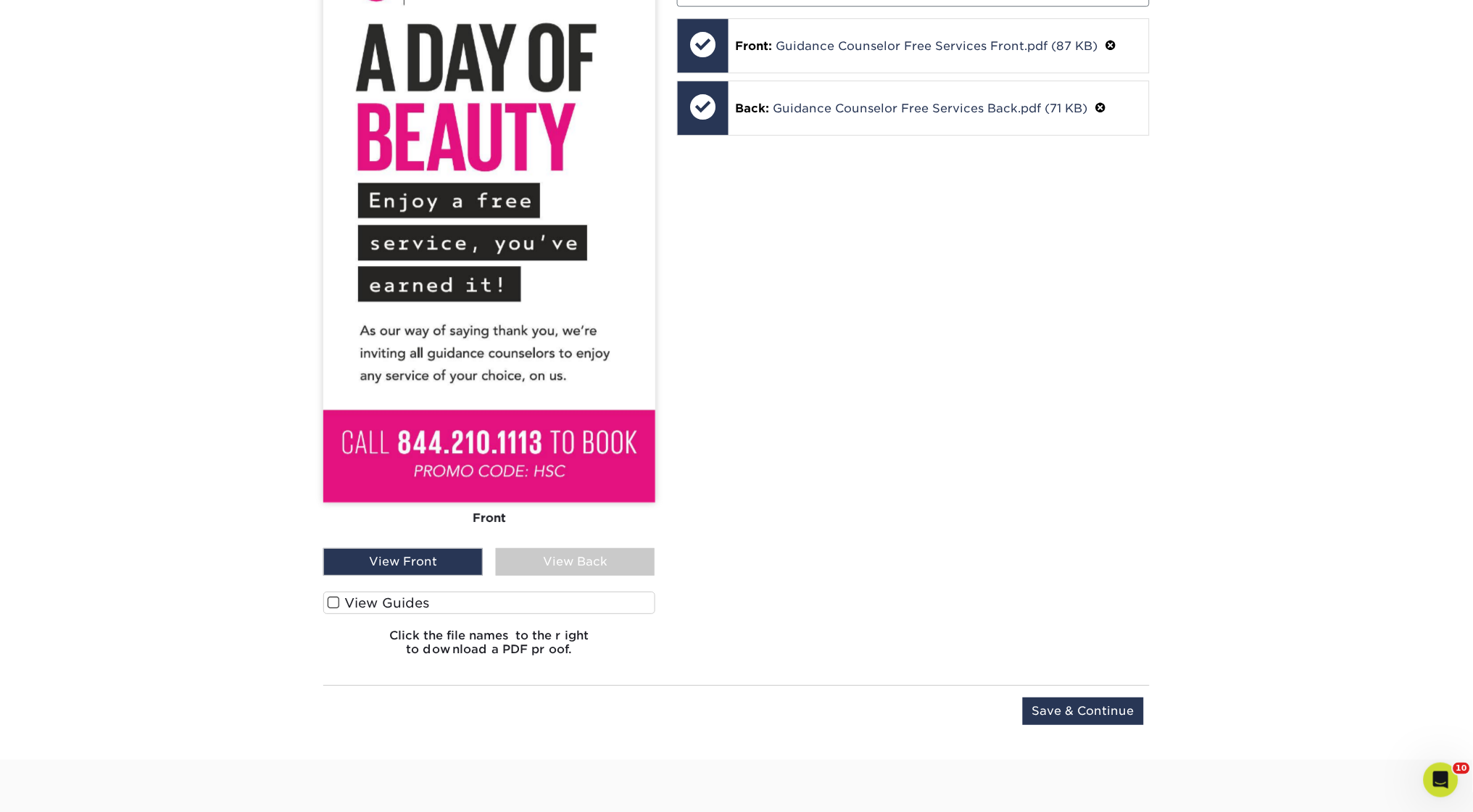
scroll to position [1223, 0]
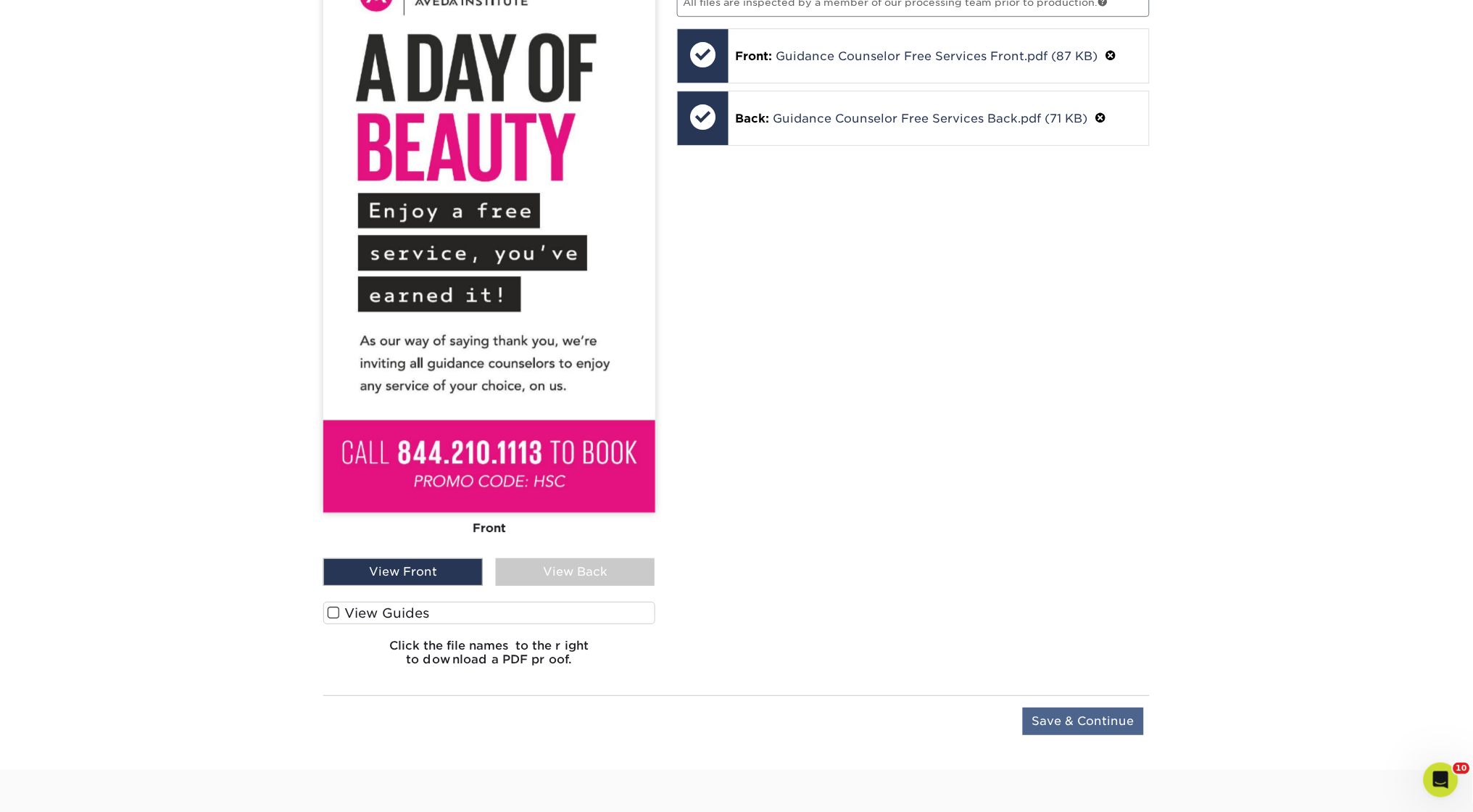
click at [1104, 714] on input "Save & Continue" at bounding box center [1083, 721] width 121 height 27
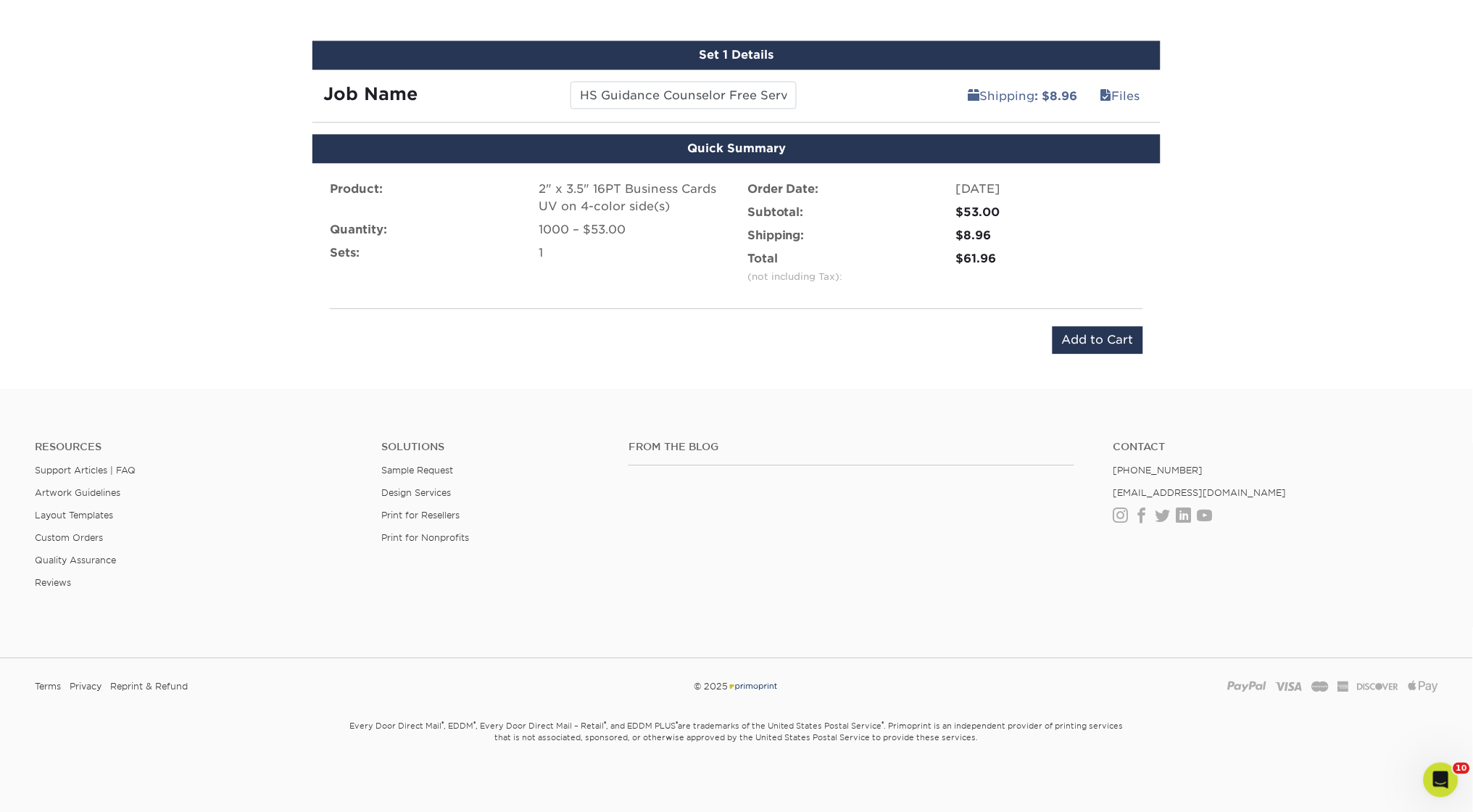
scroll to position [1016, 0]
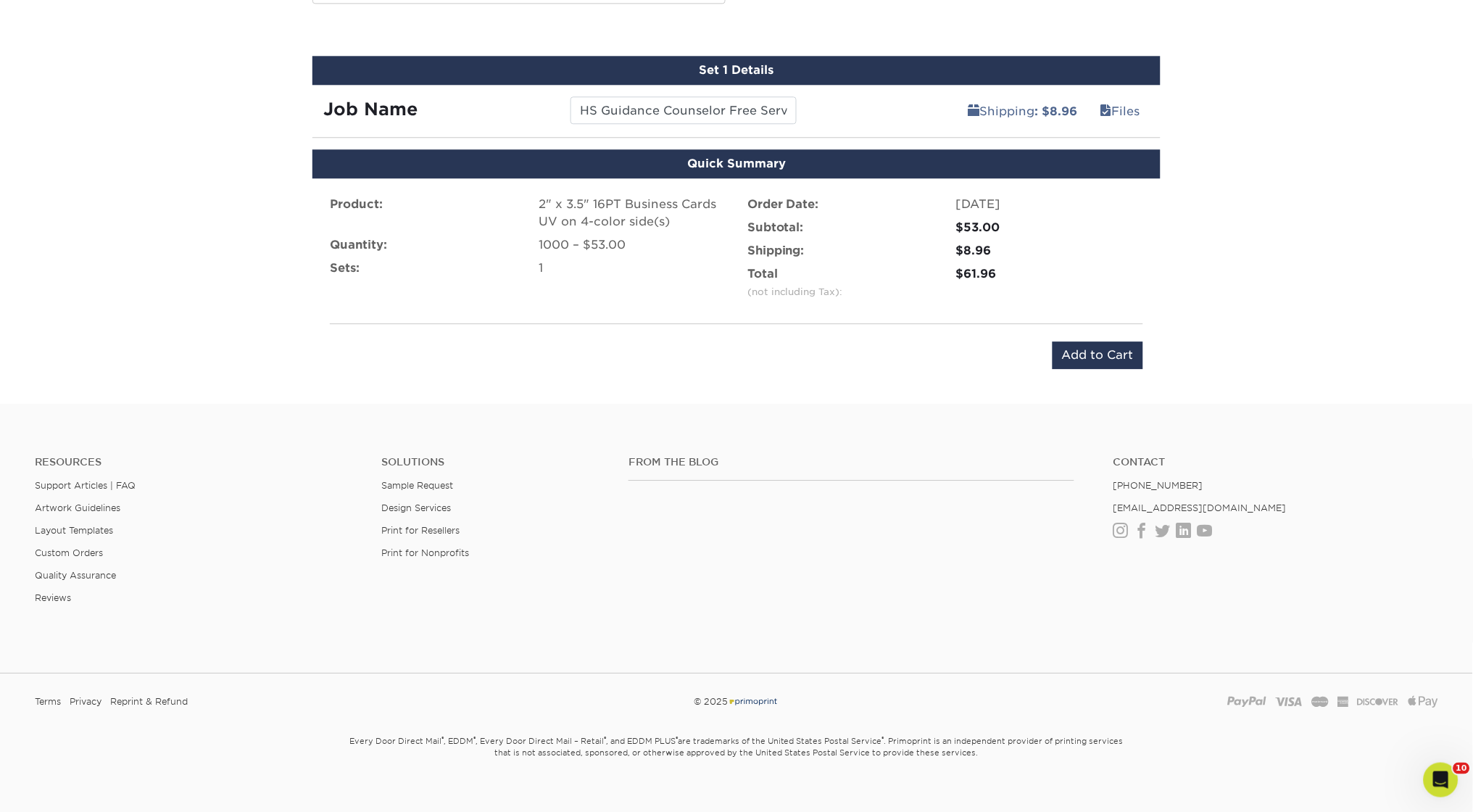
click at [1100, 341] on input "Add to Cart" at bounding box center [1097, 355] width 91 height 27
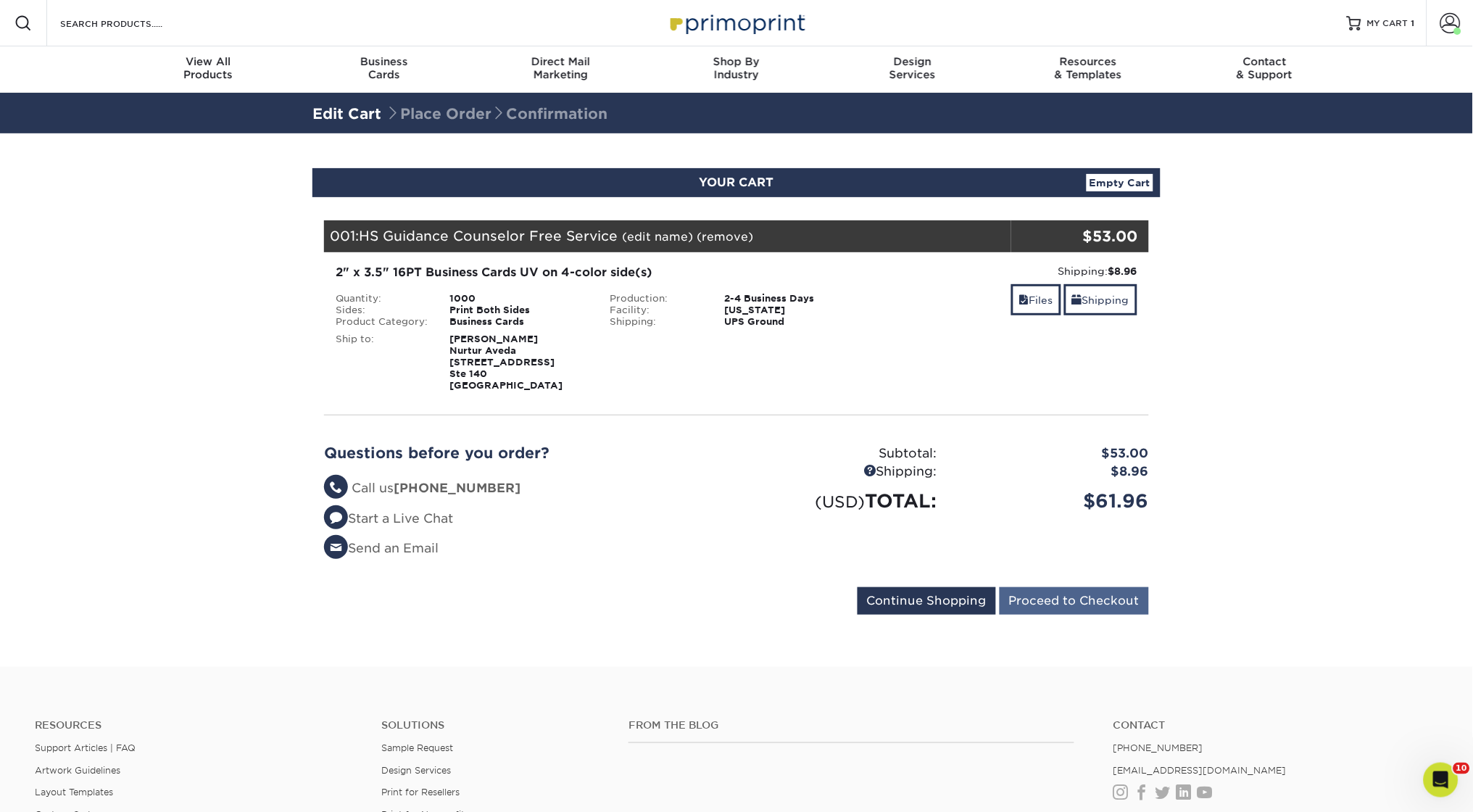
click at [1083, 594] on input "Proceed to Checkout" at bounding box center [1073, 600] width 149 height 27
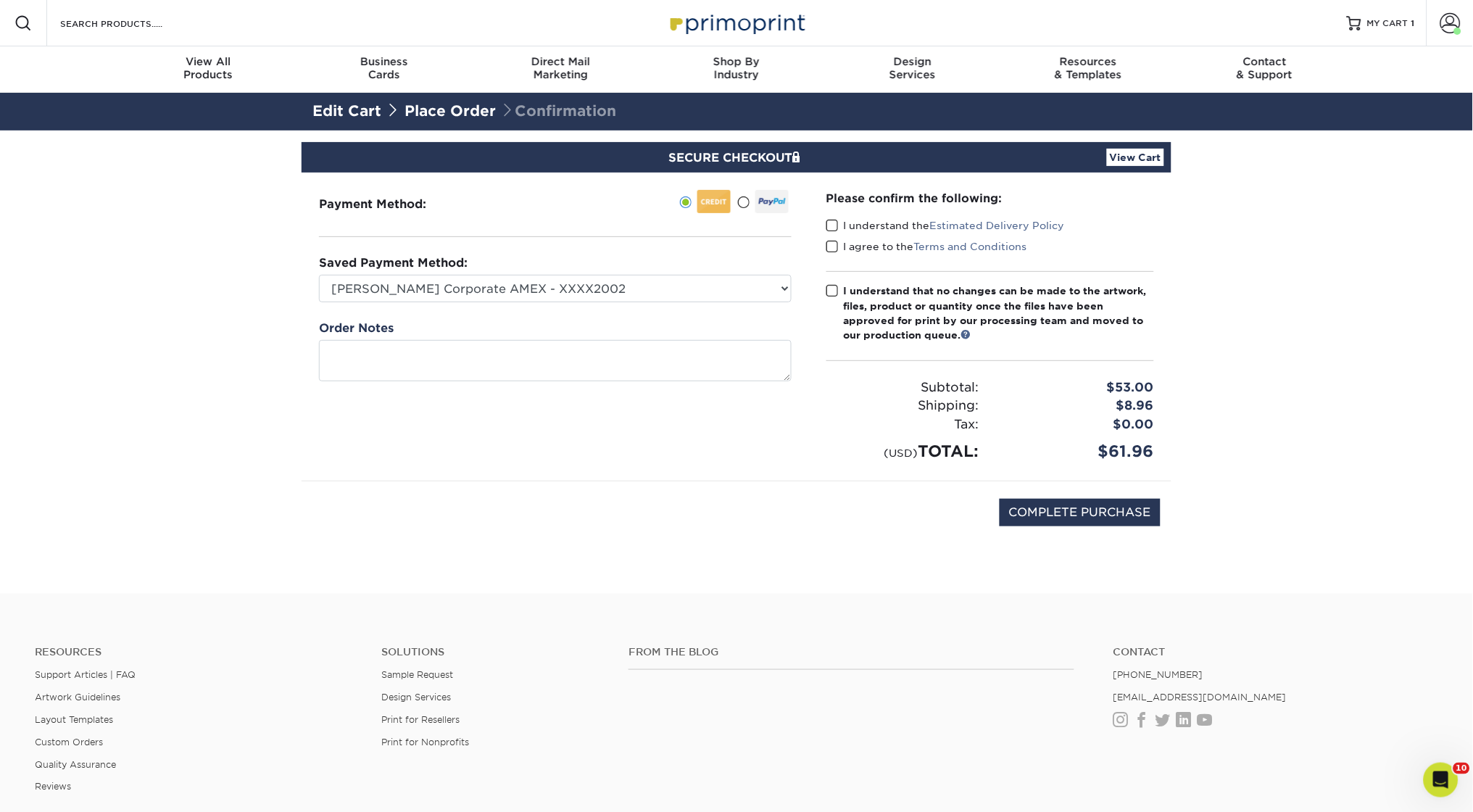
click at [839, 230] on label "I understand the Estimated Delivery Policy" at bounding box center [945, 225] width 238 height 15
click at [0, 0] on input "I understand the Estimated Delivery Policy" at bounding box center [0, 0] width 0 height 0
click at [832, 245] on span at bounding box center [831, 247] width 12 height 14
click at [0, 0] on input "I agree to the Terms and Conditions" at bounding box center [0, 0] width 0 height 0
click at [834, 286] on span at bounding box center [831, 291] width 12 height 14
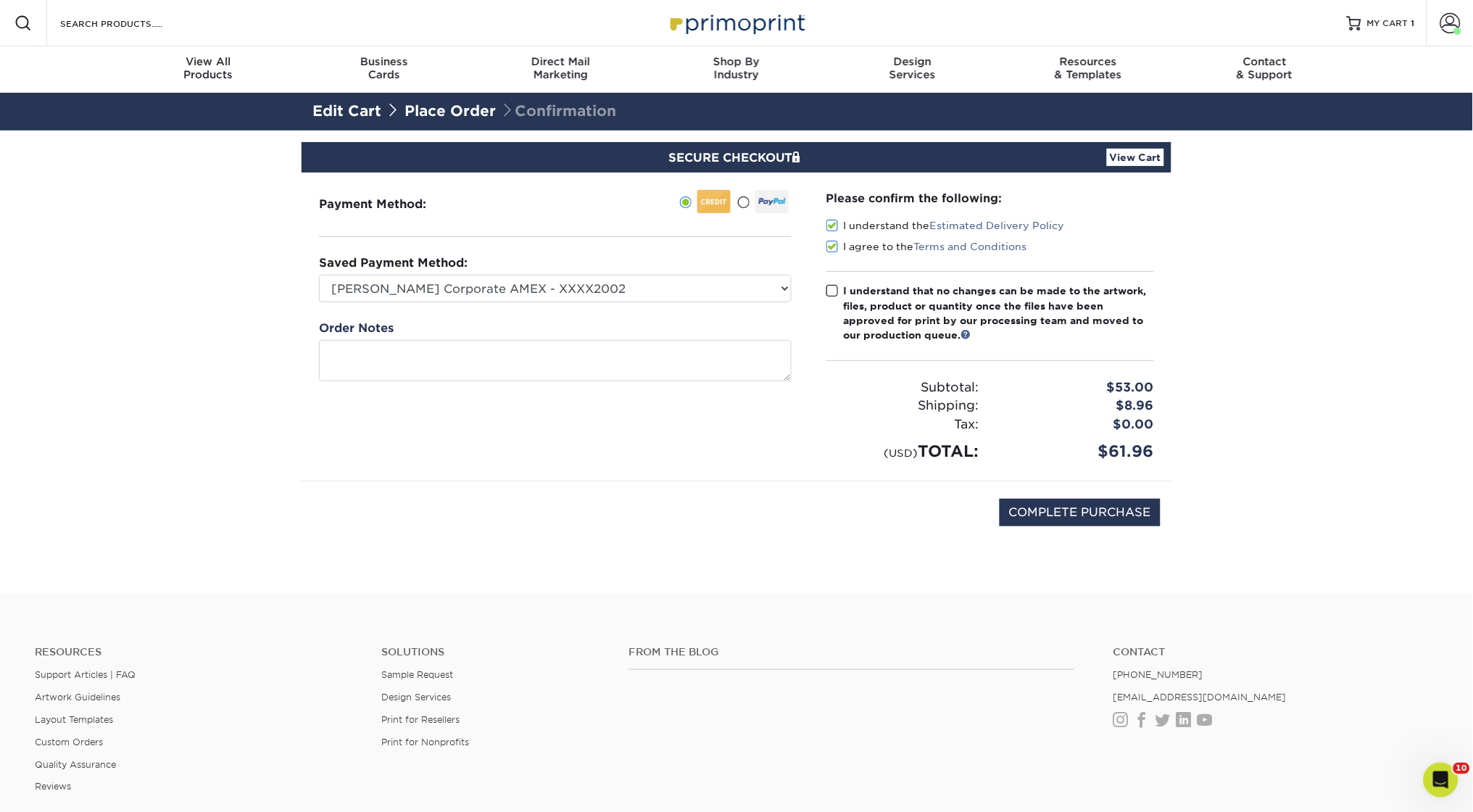
click at [0, 0] on input "I understand that no changes can be made to the artwork, files, product or quan…" at bounding box center [0, 0] width 0 height 0
click at [1078, 514] on input "COMPLETE PURCHASE" at bounding box center [1080, 512] width 161 height 27
type input "PROCESSING, PLEASE WAIT..."
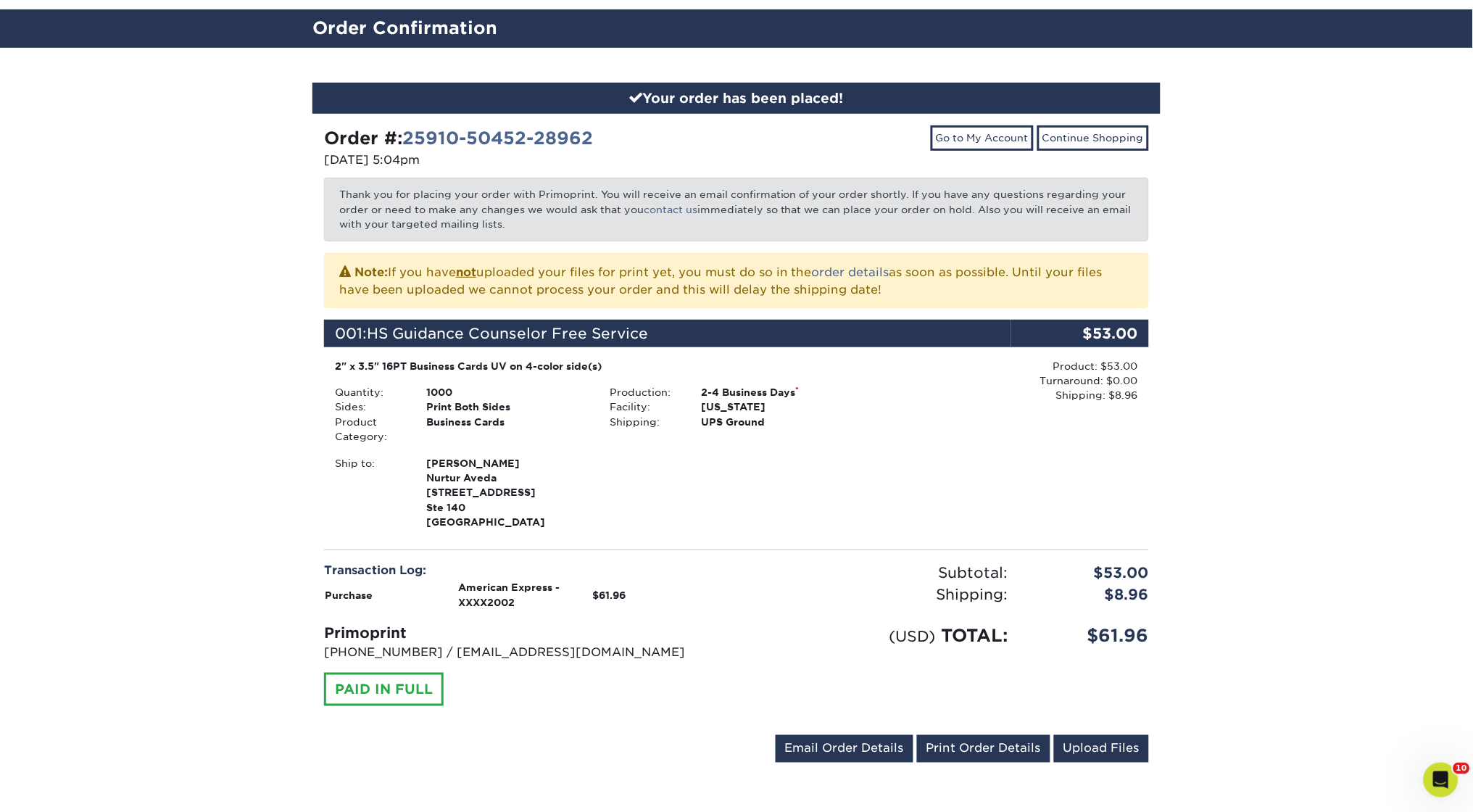
scroll to position [88, 0]
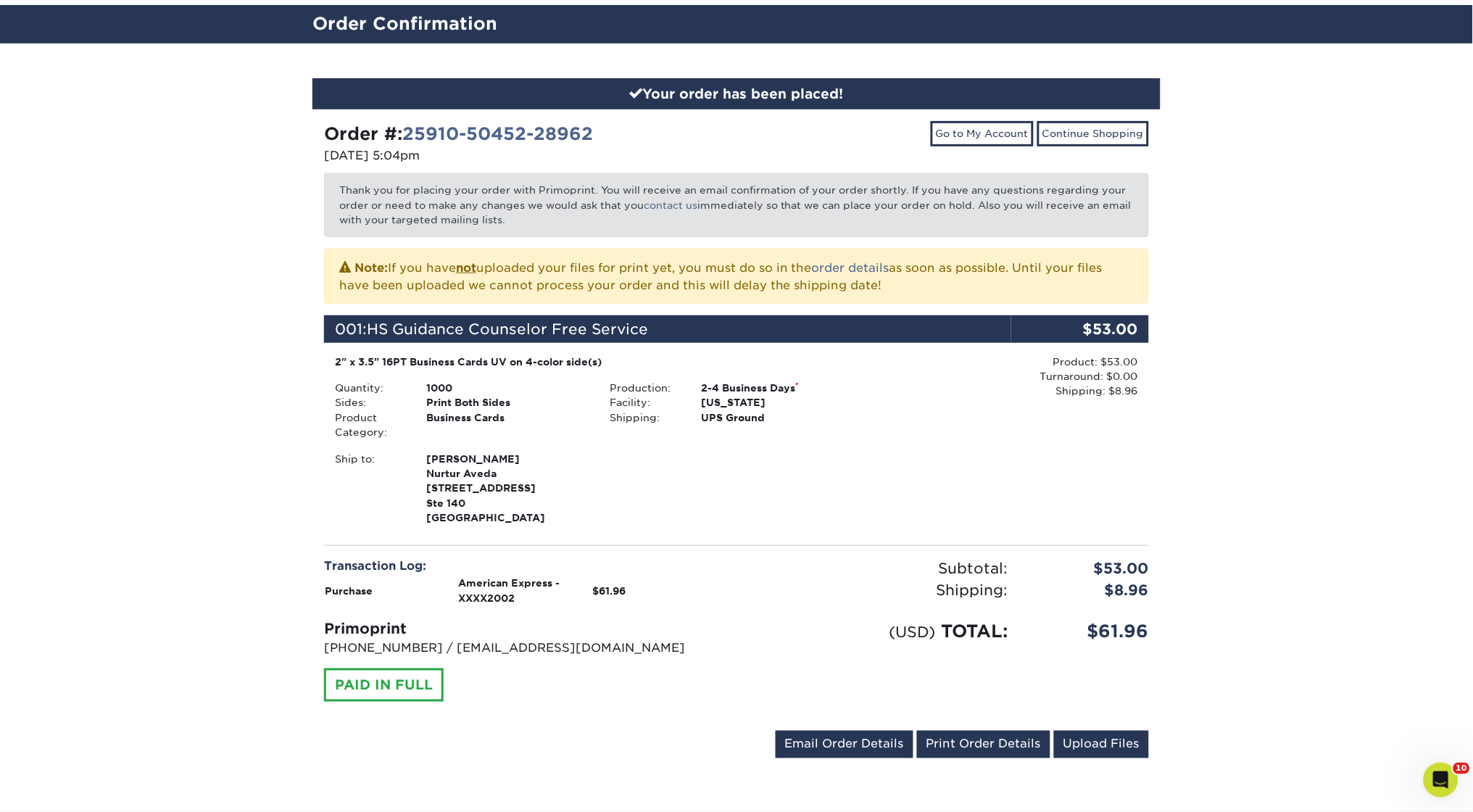
click at [197, 516] on div "Your order has been placed! Order #: 25910-50452-28962 09/10/2025 5:04pm Go to …" at bounding box center [736, 426] width 1473 height 767
